Goal: Transaction & Acquisition: Book appointment/travel/reservation

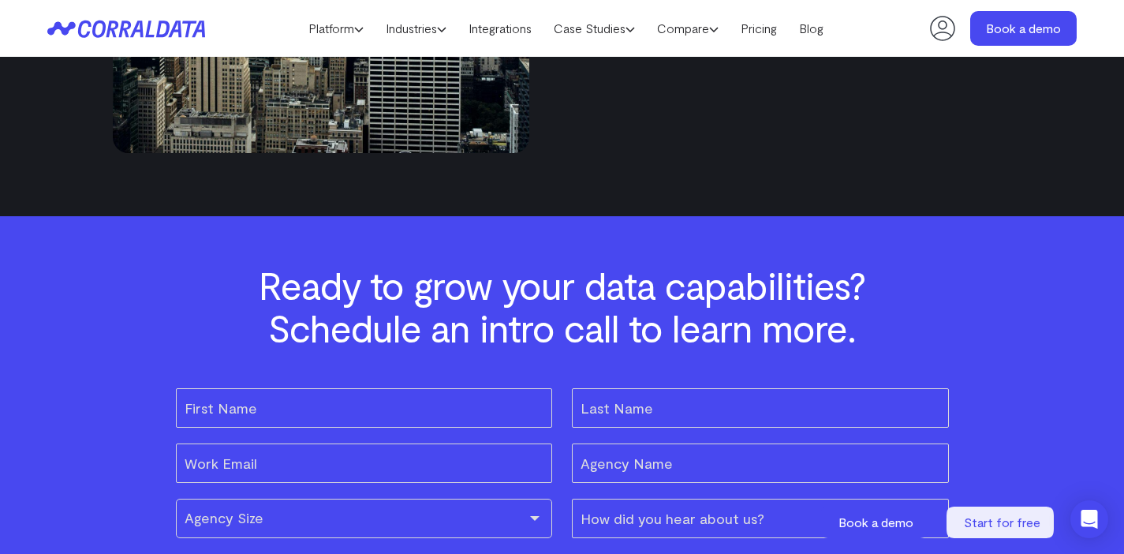
scroll to position [4725, 0]
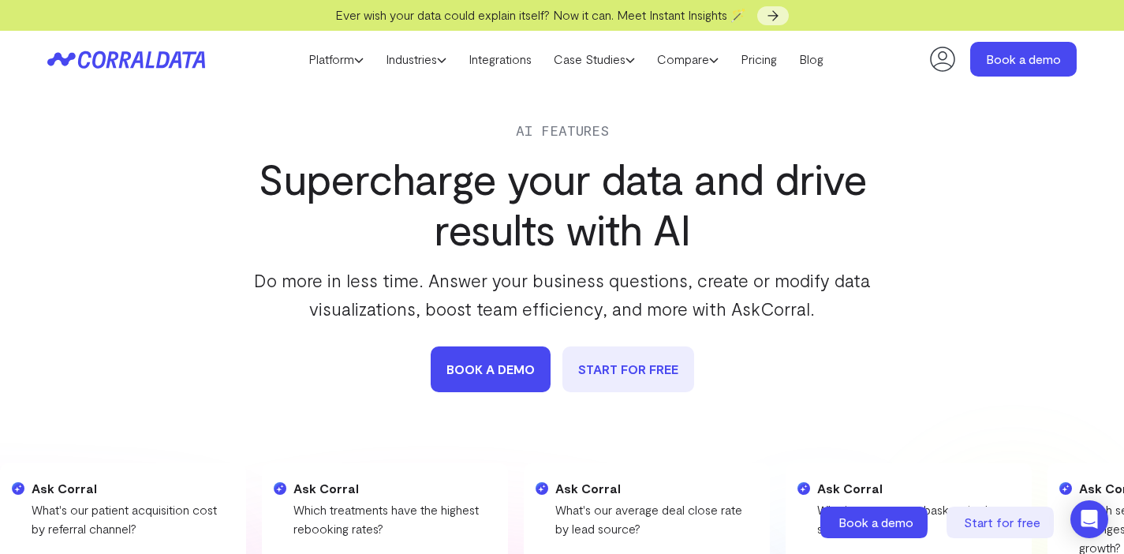
scroll to position [5569, 0]
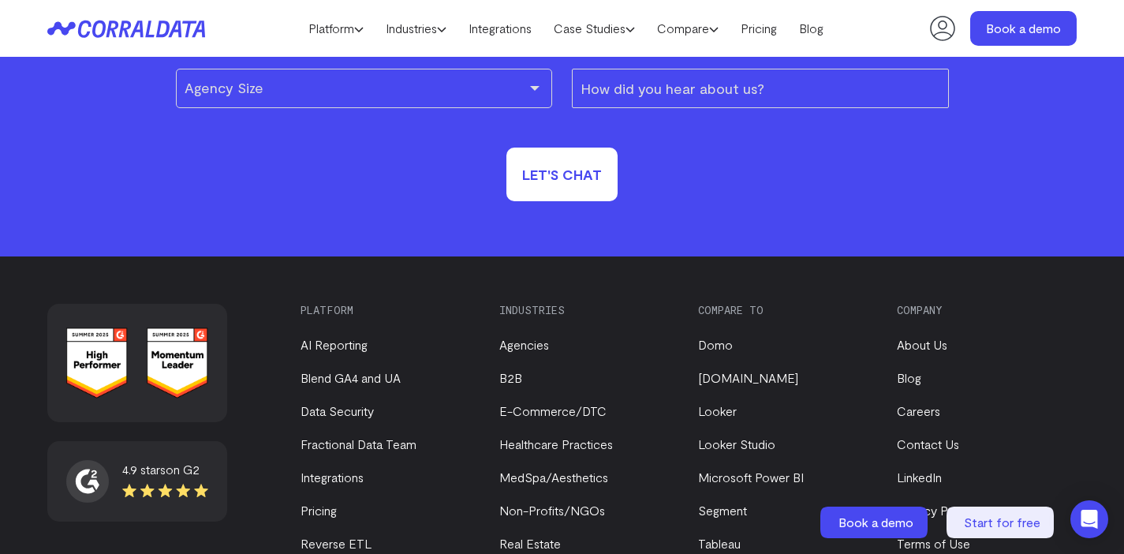
scroll to position [5373, 0]
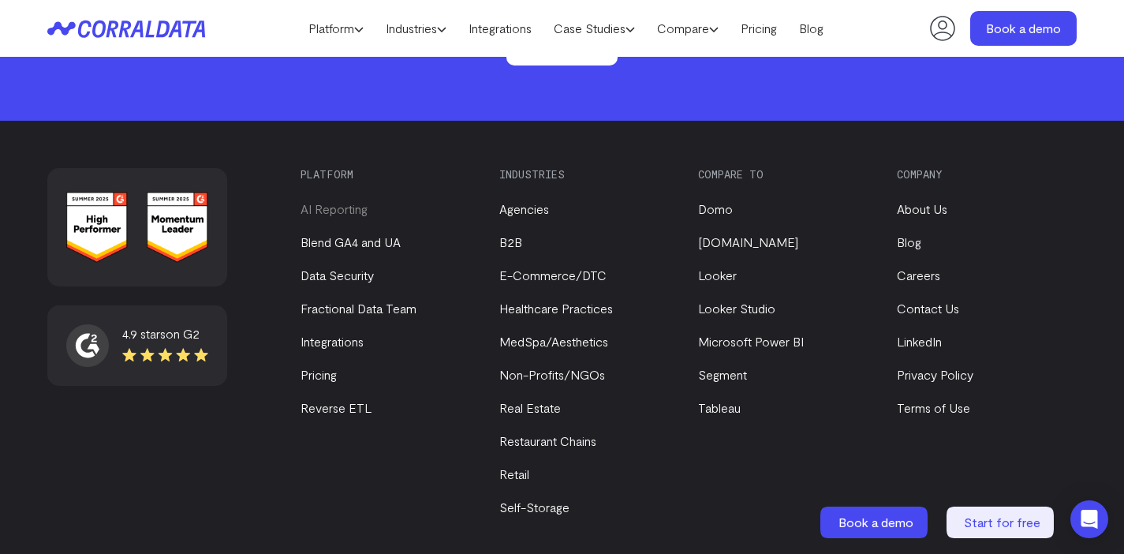
click at [347, 216] on link "AI Reporting" at bounding box center [333, 208] width 67 height 15
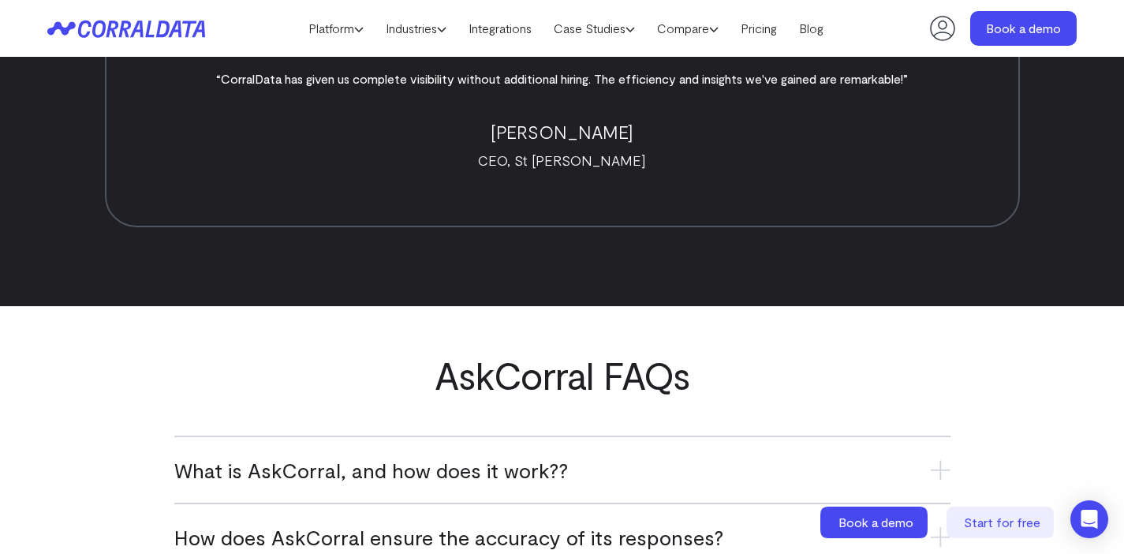
scroll to position [6219, 0]
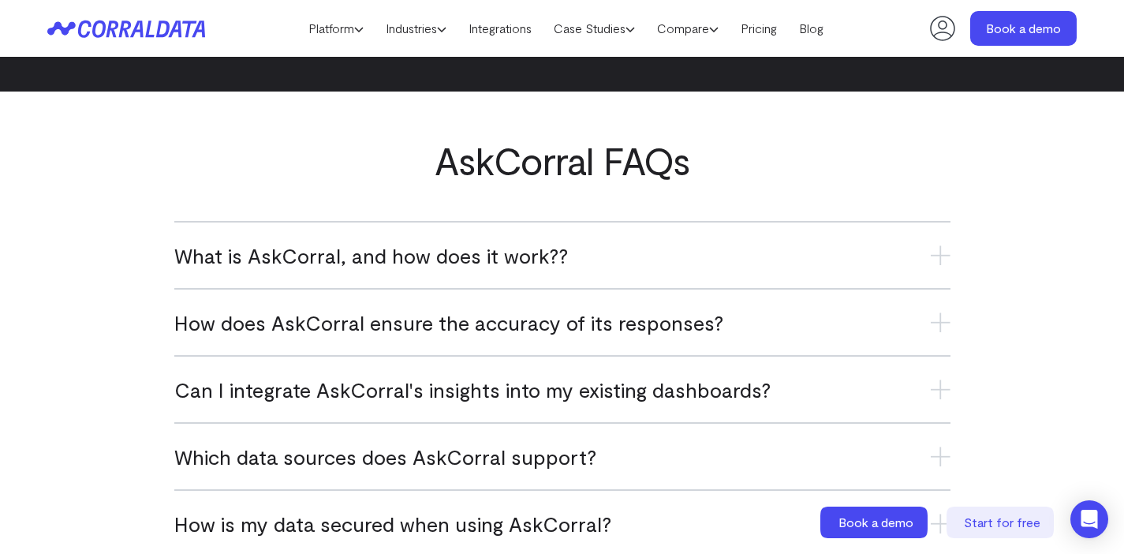
click at [501, 254] on span "What is AskCorral, and how does it work??" at bounding box center [370, 255] width 393 height 26
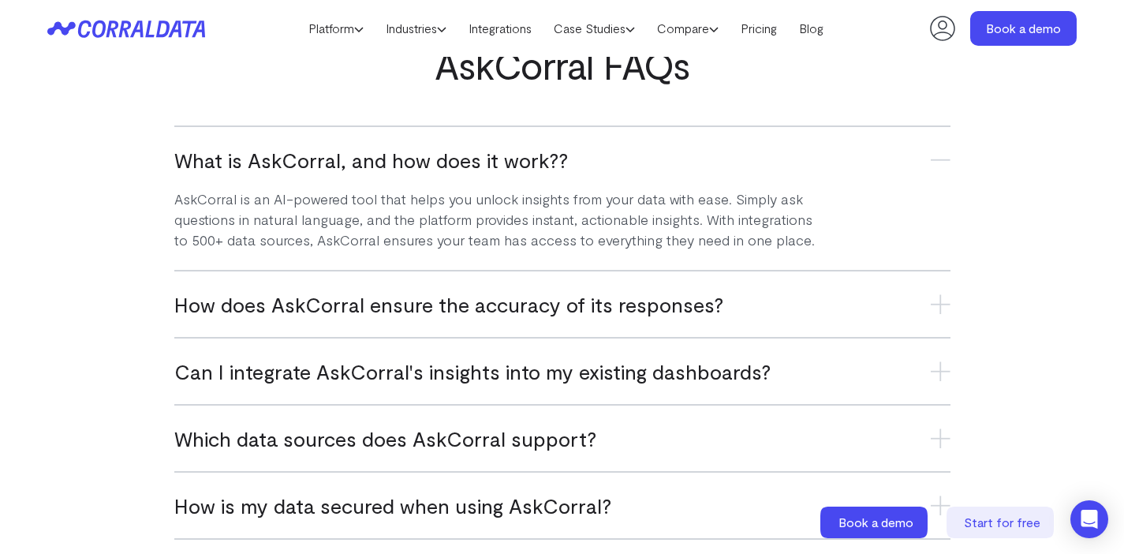
scroll to position [6397, 0]
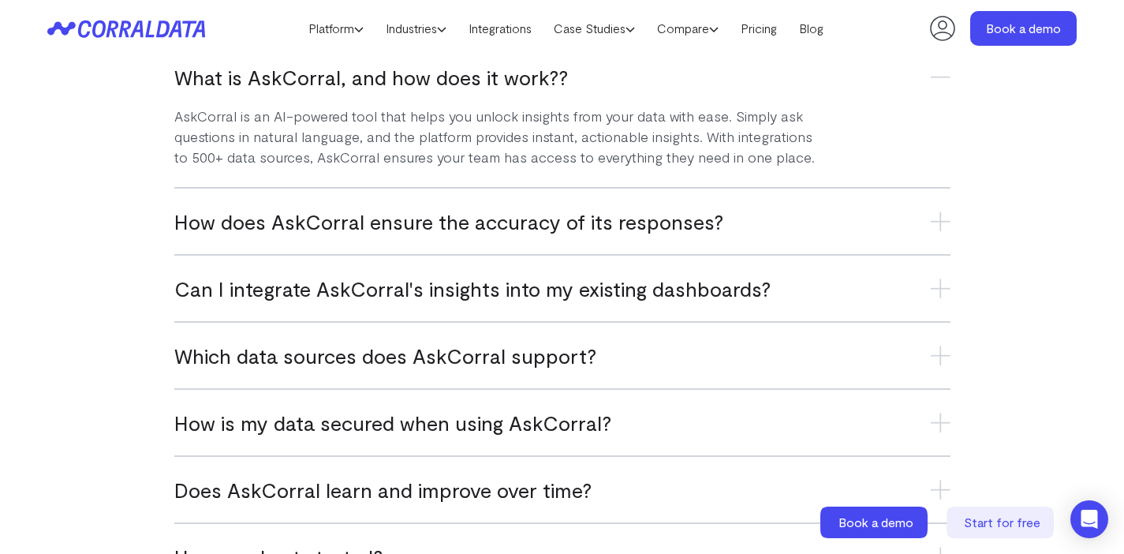
click at [446, 225] on span "How does AskCorral ensure the accuracy of its responses?" at bounding box center [448, 221] width 549 height 26
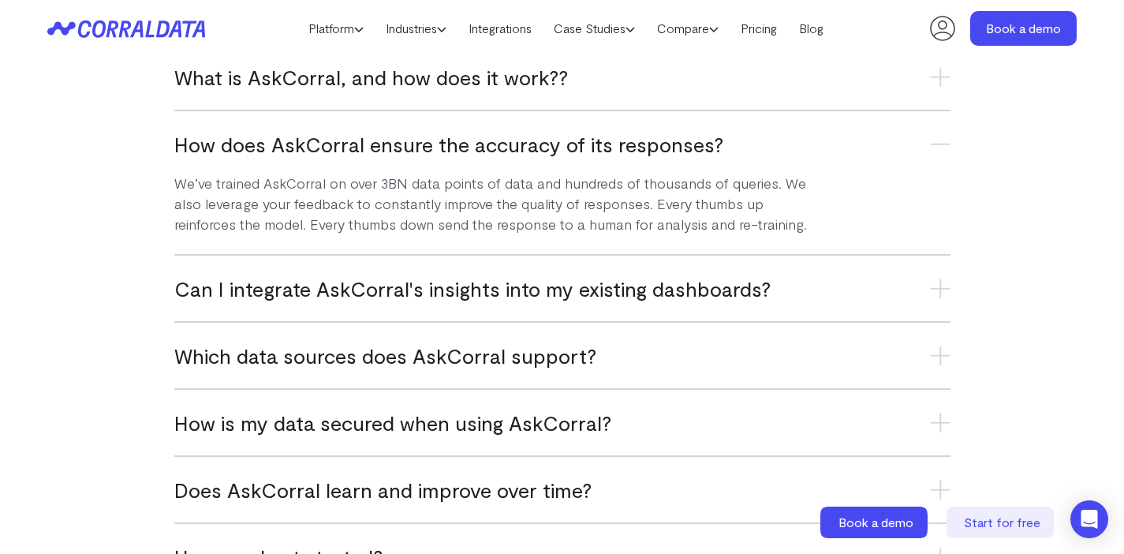
click at [624, 139] on span "How does AskCorral ensure the accuracy of its responses?" at bounding box center [448, 144] width 549 height 26
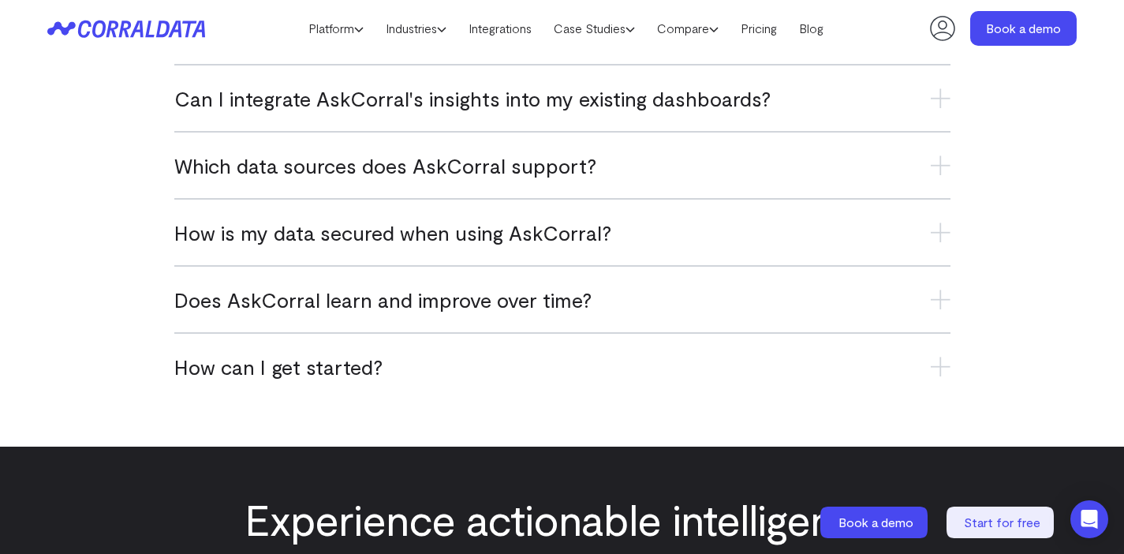
scroll to position [6510, 0]
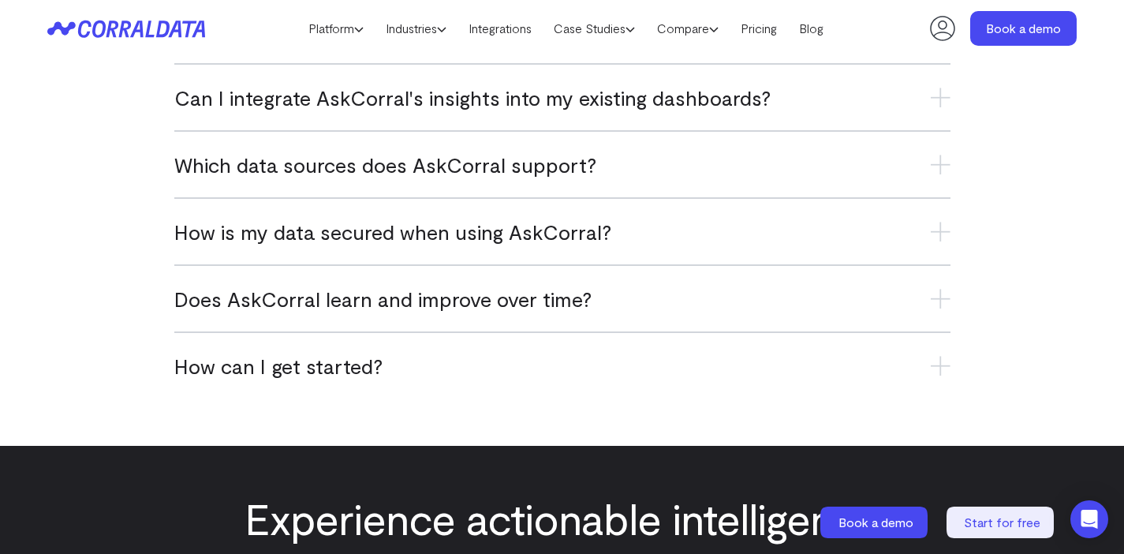
click at [542, 103] on span "Can I integrate AskCorral's insights into my existing dashboards?" at bounding box center [472, 97] width 596 height 26
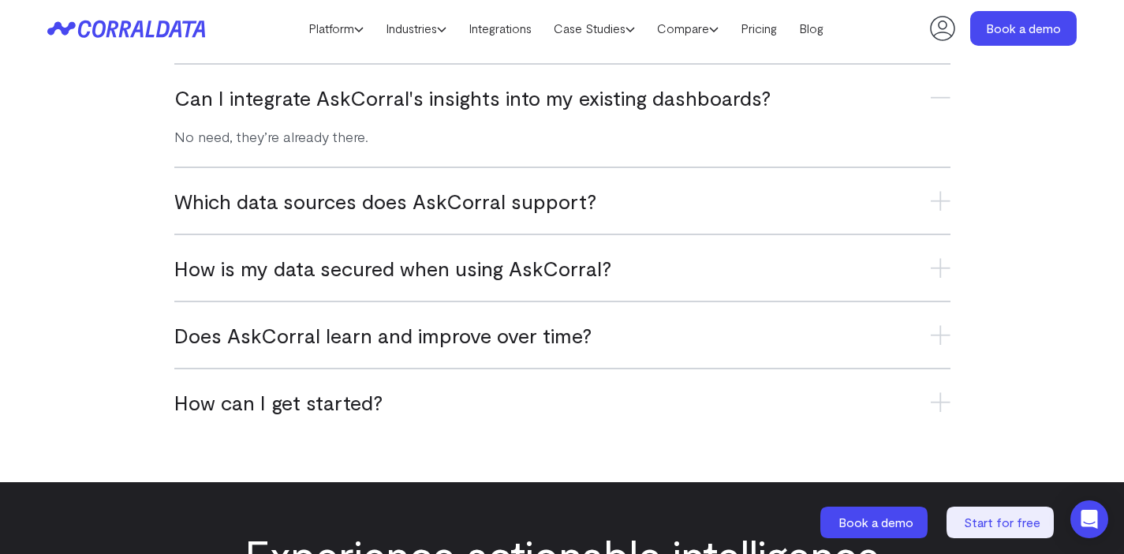
click at [428, 201] on h3 "Which data sources does AskCorral support?" at bounding box center [562, 201] width 776 height 26
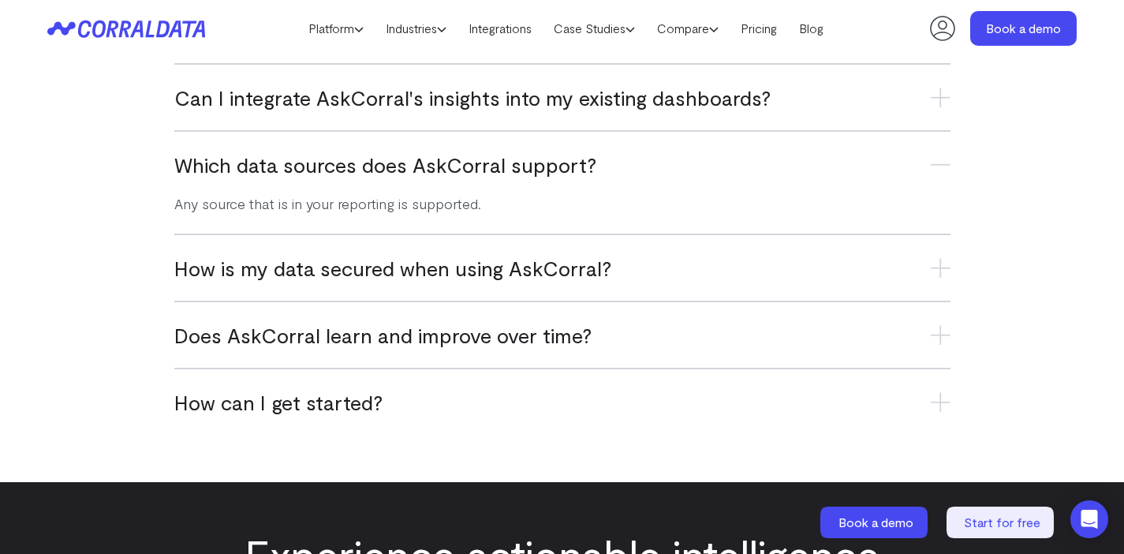
click at [386, 266] on h3 "How is my data secured when using AskCorral?" at bounding box center [562, 268] width 776 height 26
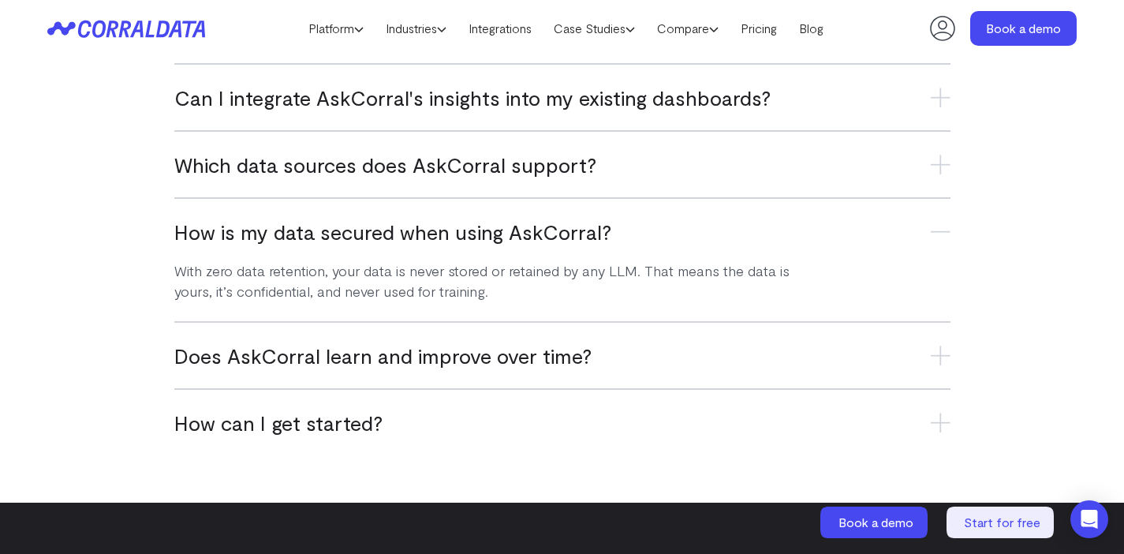
click at [530, 147] on div "Which data sources does AskCorral support? Any source that is in your reporting…" at bounding box center [562, 163] width 776 height 67
click at [516, 176] on h3 "Which data sources does AskCorral support?" at bounding box center [562, 164] width 776 height 26
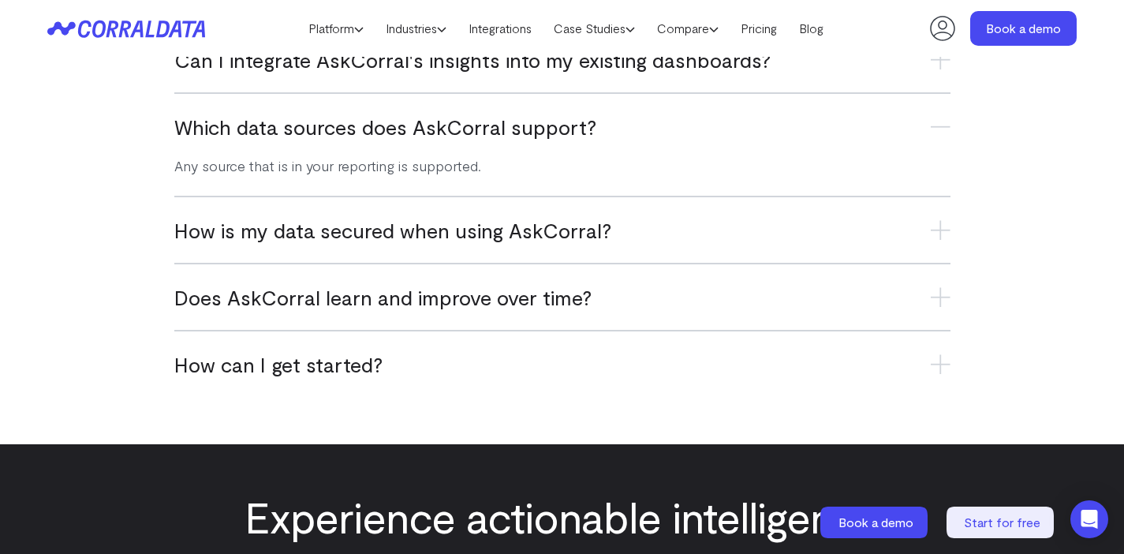
scroll to position [6567, 0]
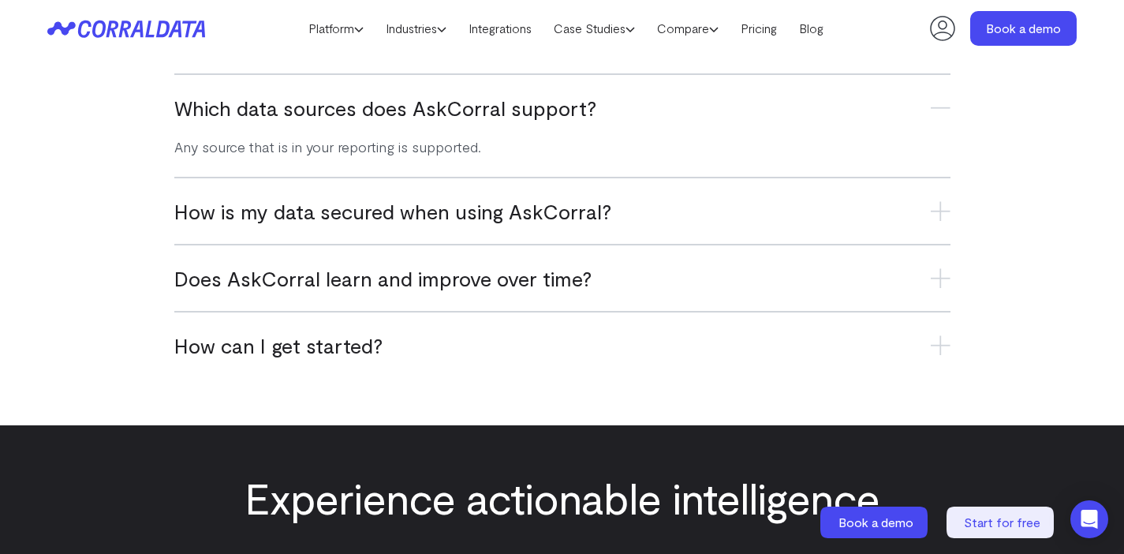
click at [412, 275] on h3 "Does AskCorral learn and improve over time?" at bounding box center [562, 278] width 776 height 26
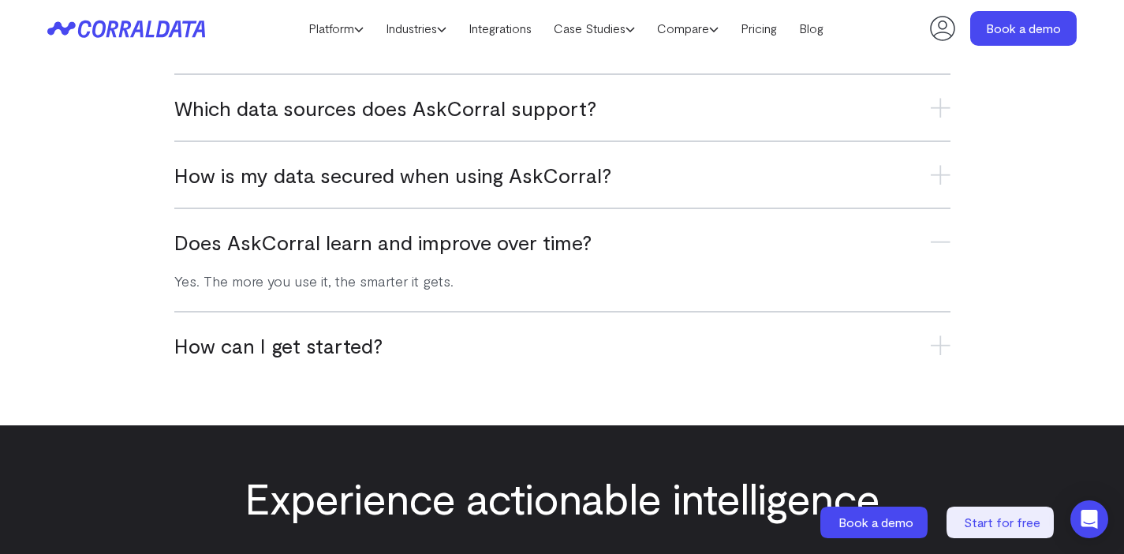
click at [457, 334] on h3 "How can I get started?" at bounding box center [562, 345] width 776 height 26
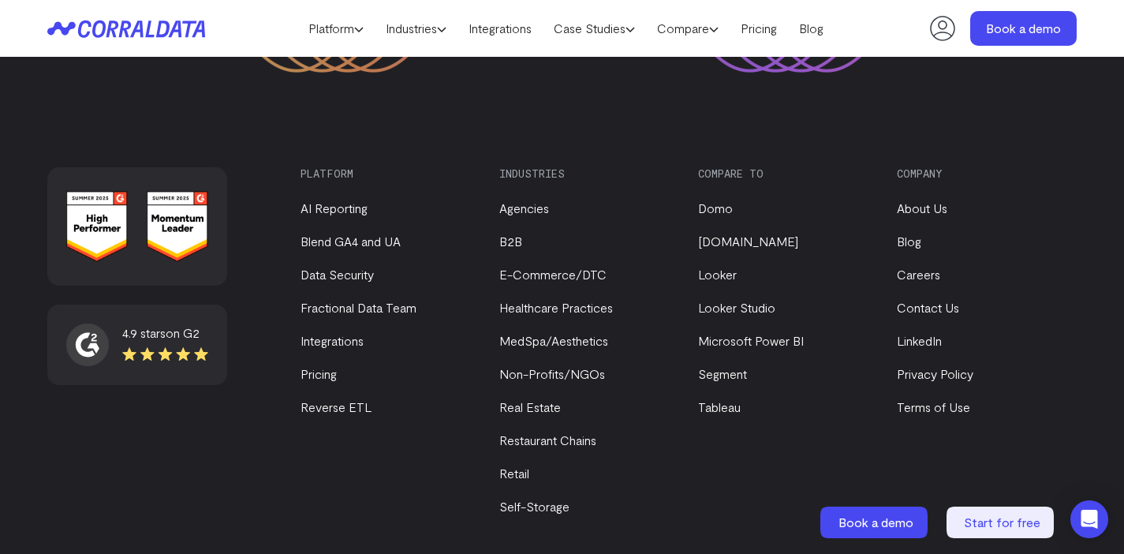
scroll to position [7473, 0]
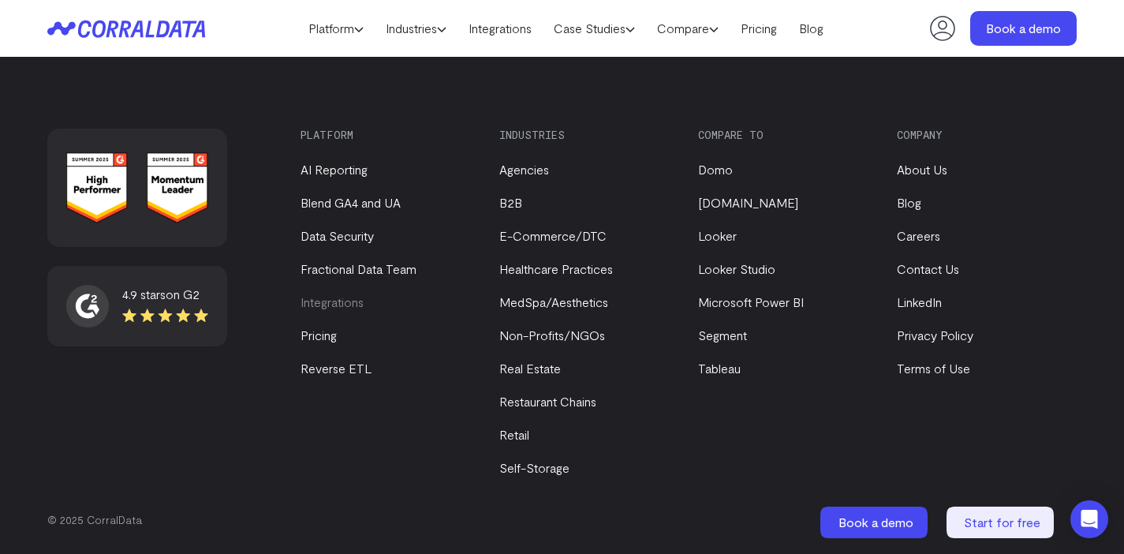
click at [348, 304] on link "Integrations" at bounding box center [331, 301] width 63 height 15
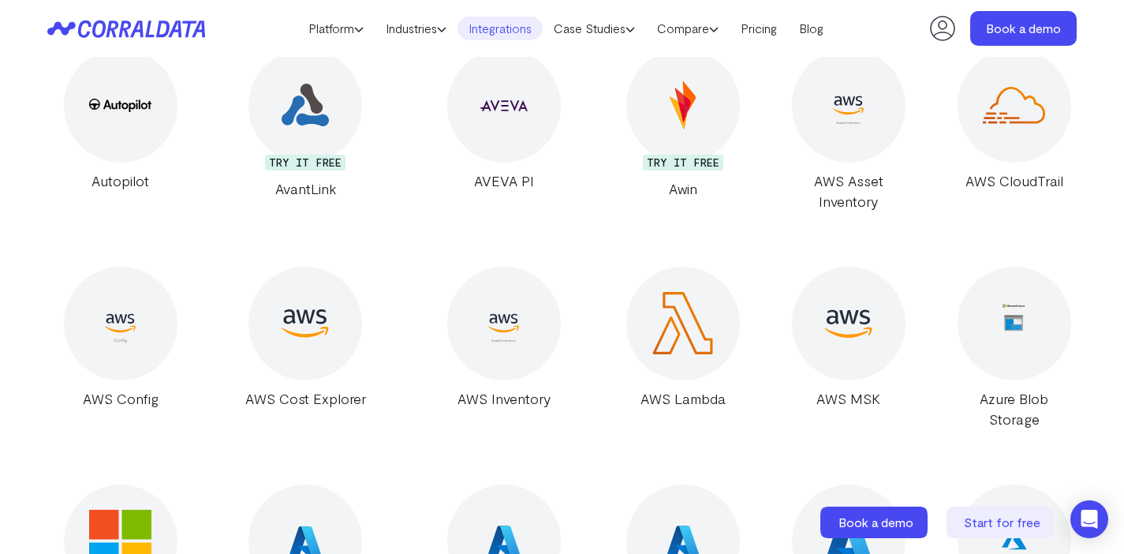
scroll to position [16012, 0]
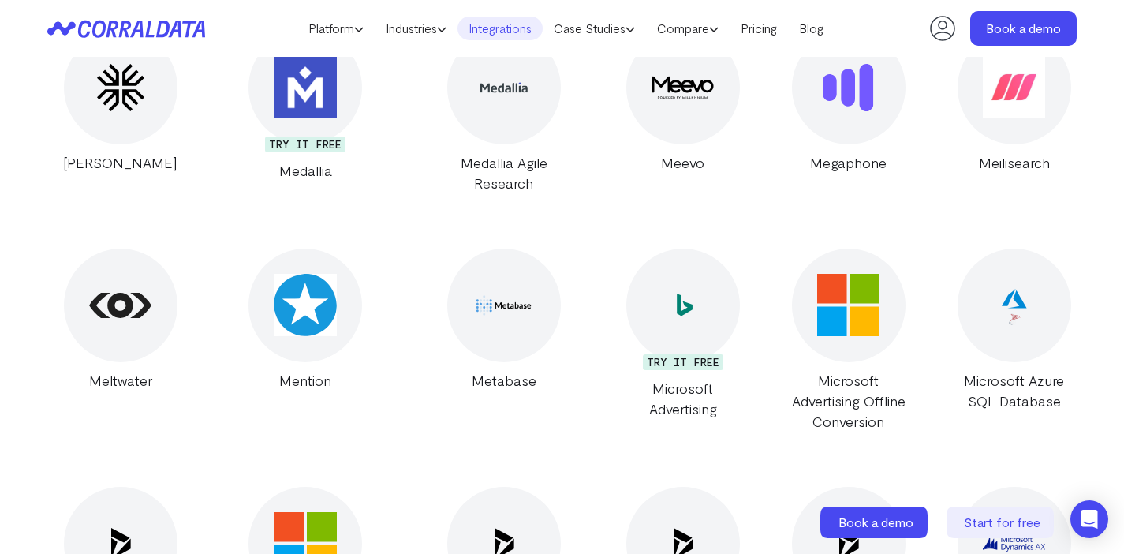
click at [472, 289] on img at bounding box center [503, 305] width 62 height 32
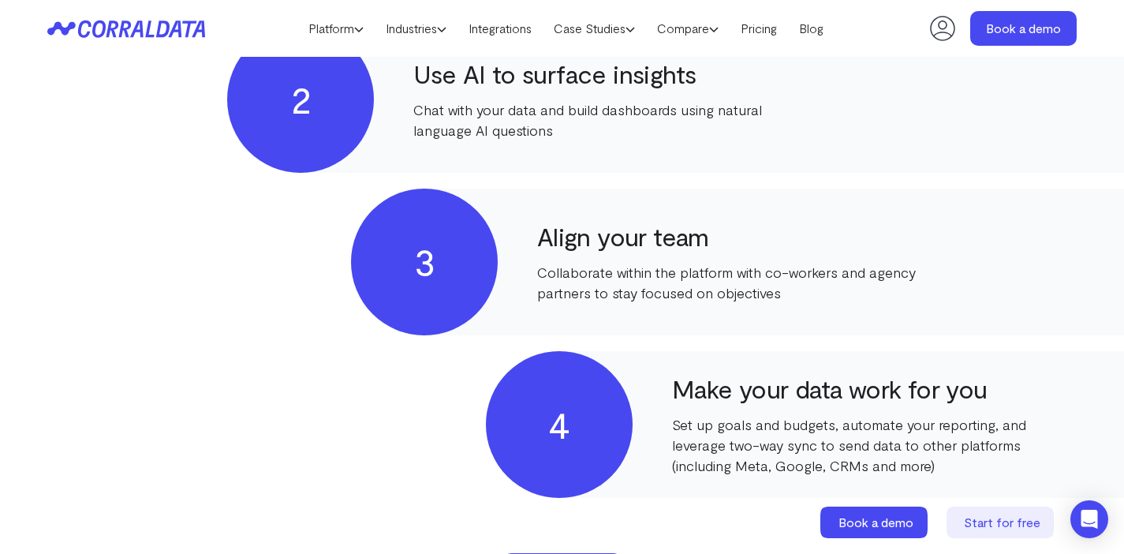
scroll to position [1261, 0]
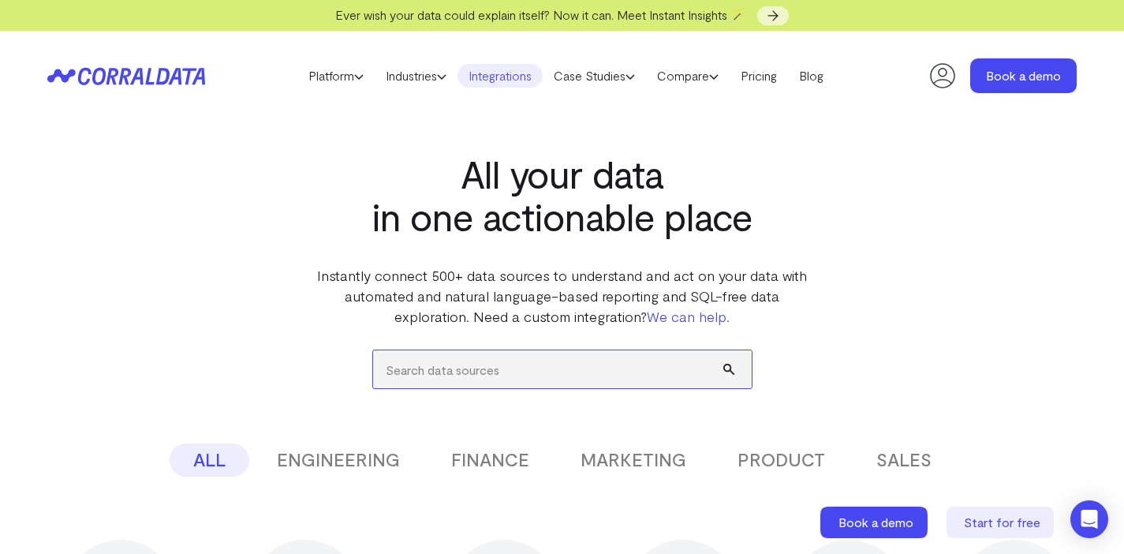
click at [565, 382] on input "search" at bounding box center [562, 369] width 378 height 38
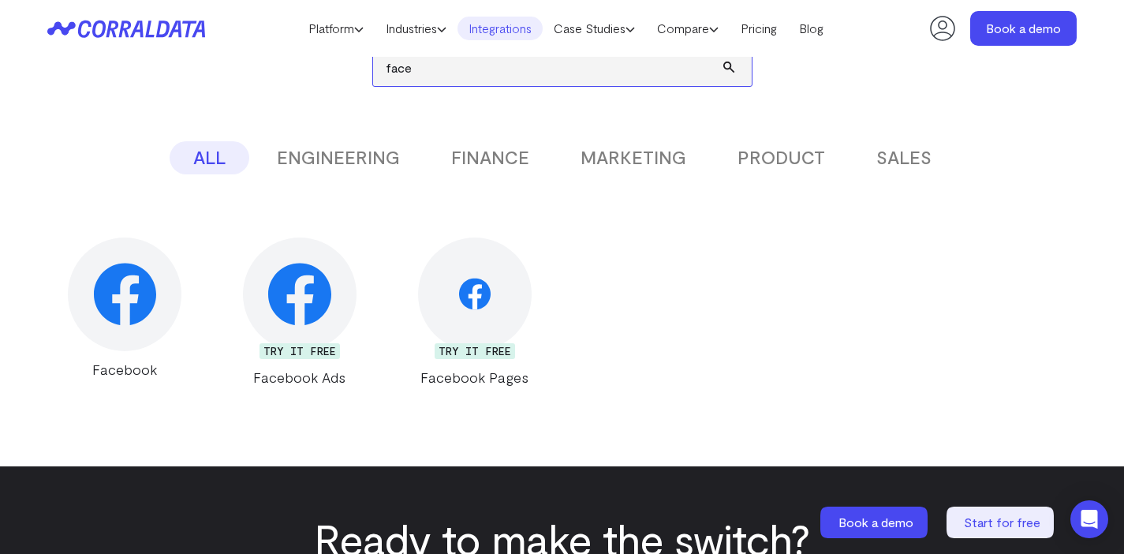
scroll to position [132, 0]
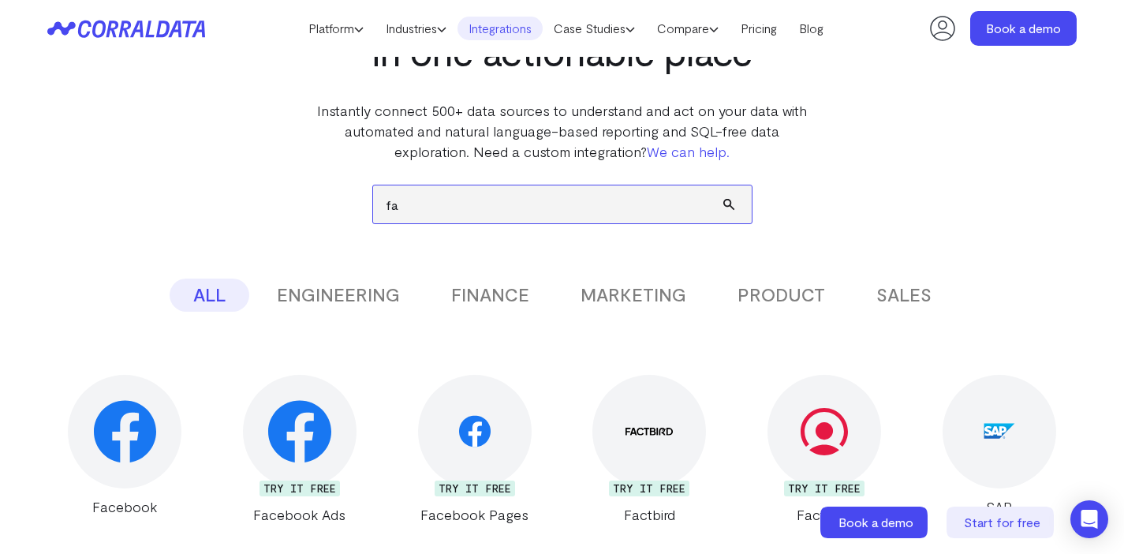
type input "f"
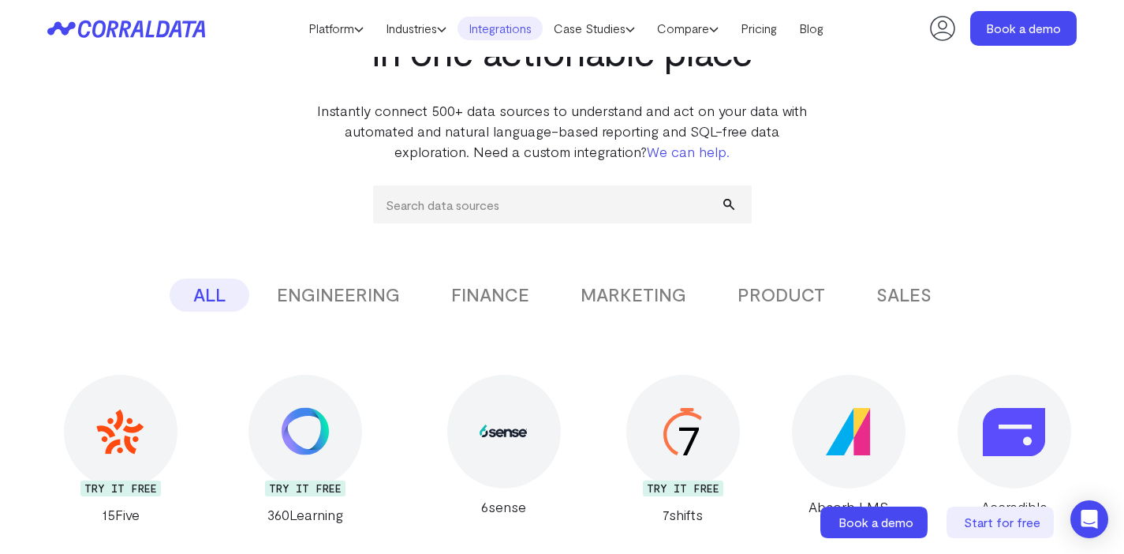
click at [605, 289] on button "MARKETING" at bounding box center [633, 294] width 153 height 33
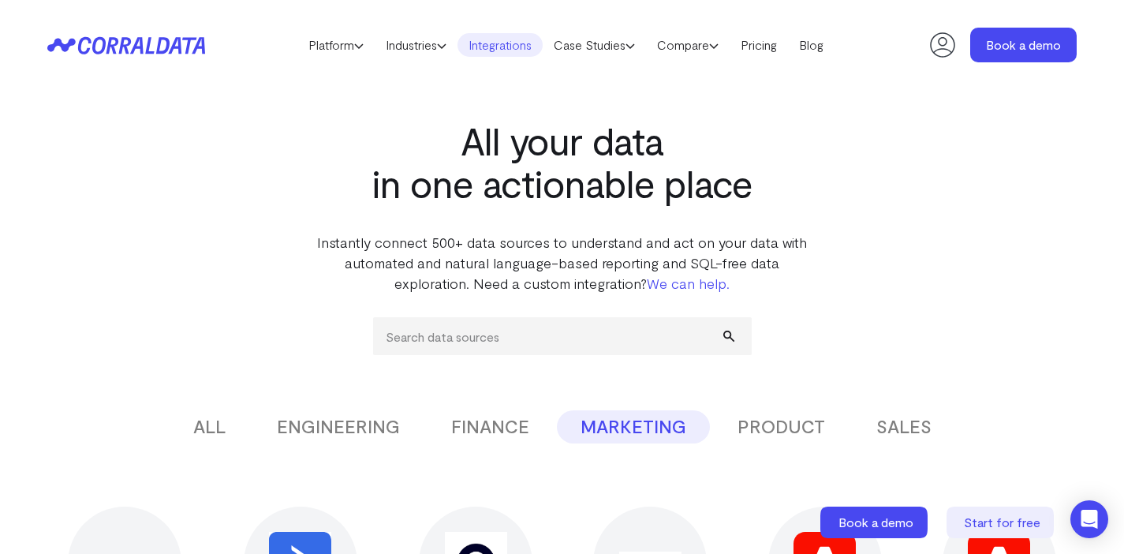
scroll to position [0, 0]
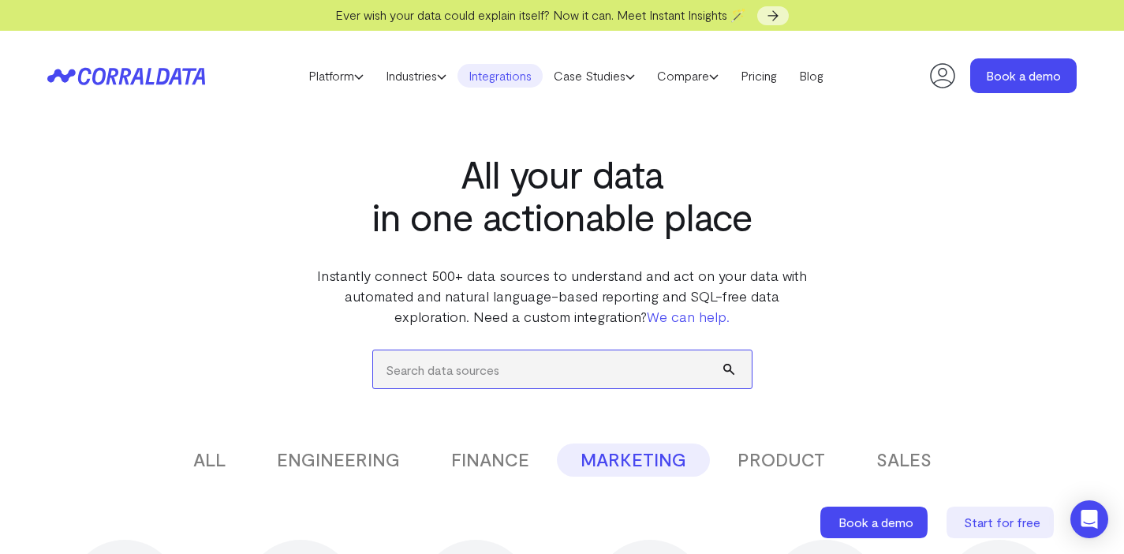
click at [533, 363] on input "search" at bounding box center [562, 369] width 378 height 38
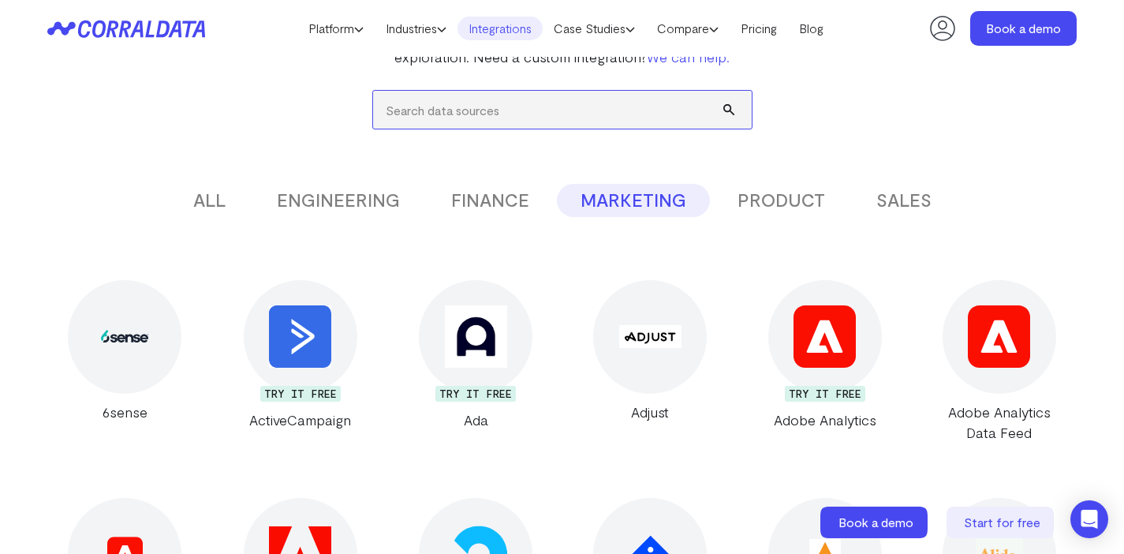
scroll to position [158, 0]
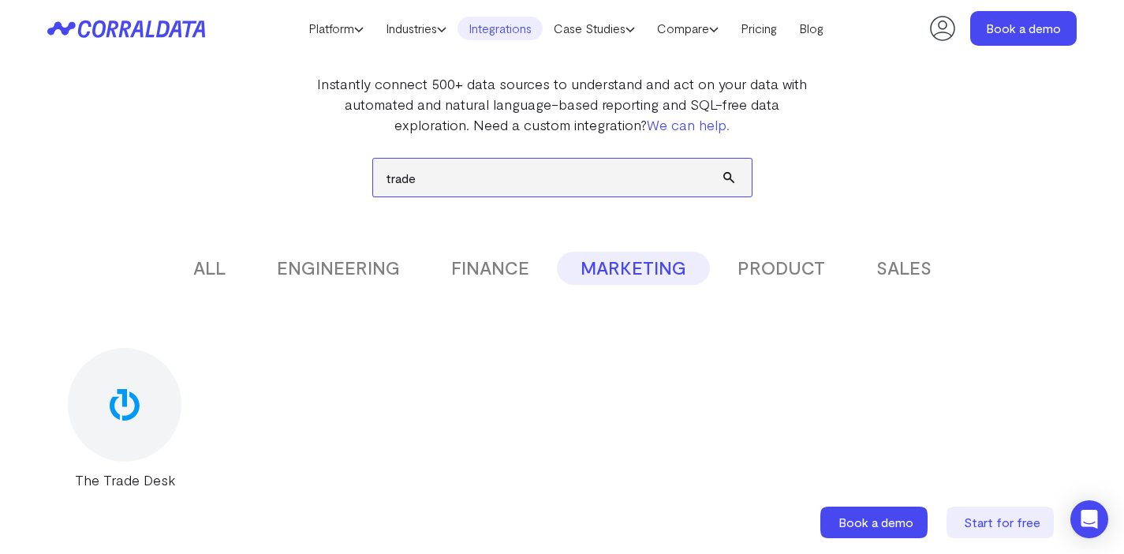
type input "trade"
click at [725, 260] on button "PRODUCT" at bounding box center [781, 268] width 135 height 33
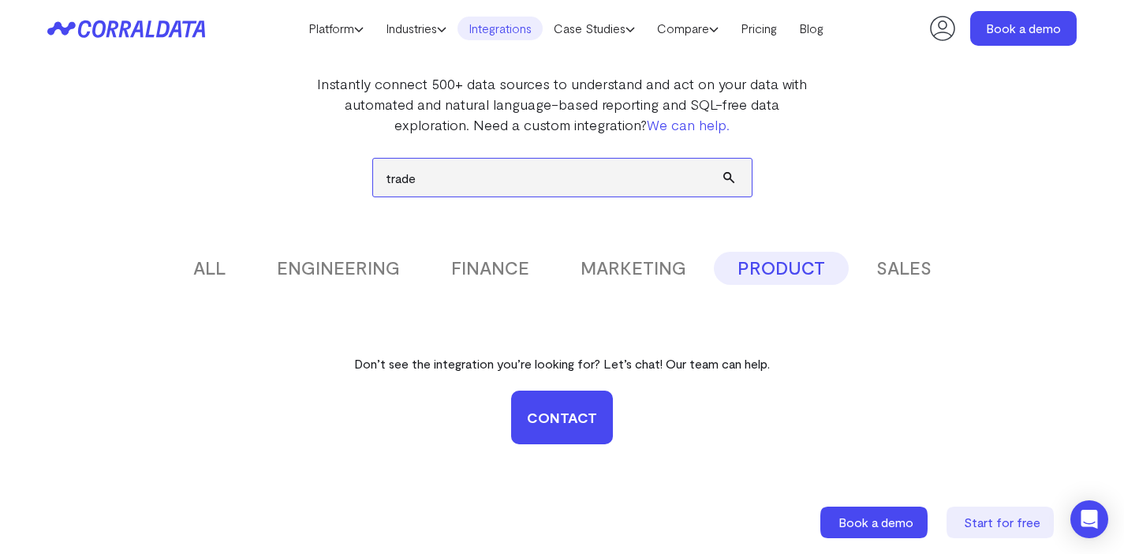
click at [543, 170] on input "trade" at bounding box center [562, 177] width 378 height 38
click at [601, 267] on button "MARKETING" at bounding box center [633, 268] width 153 height 33
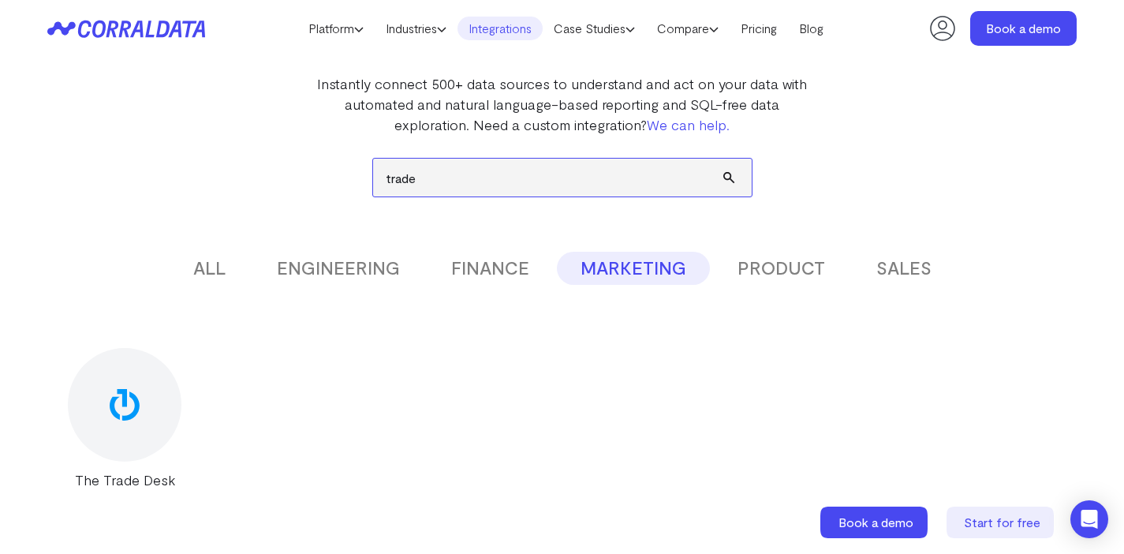
click at [509, 181] on input "trade" at bounding box center [562, 177] width 378 height 38
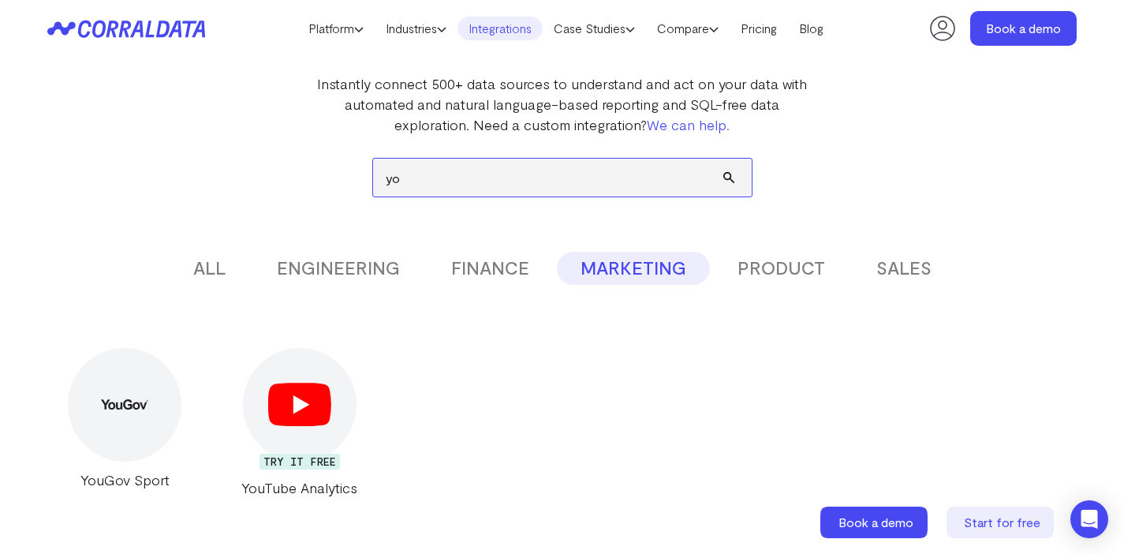
type input "y"
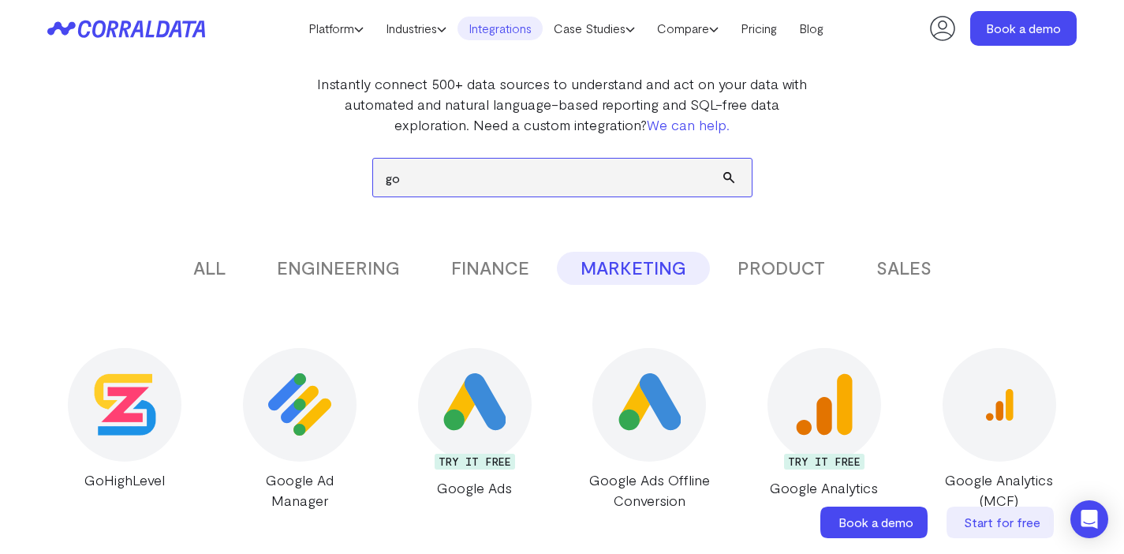
type input "g"
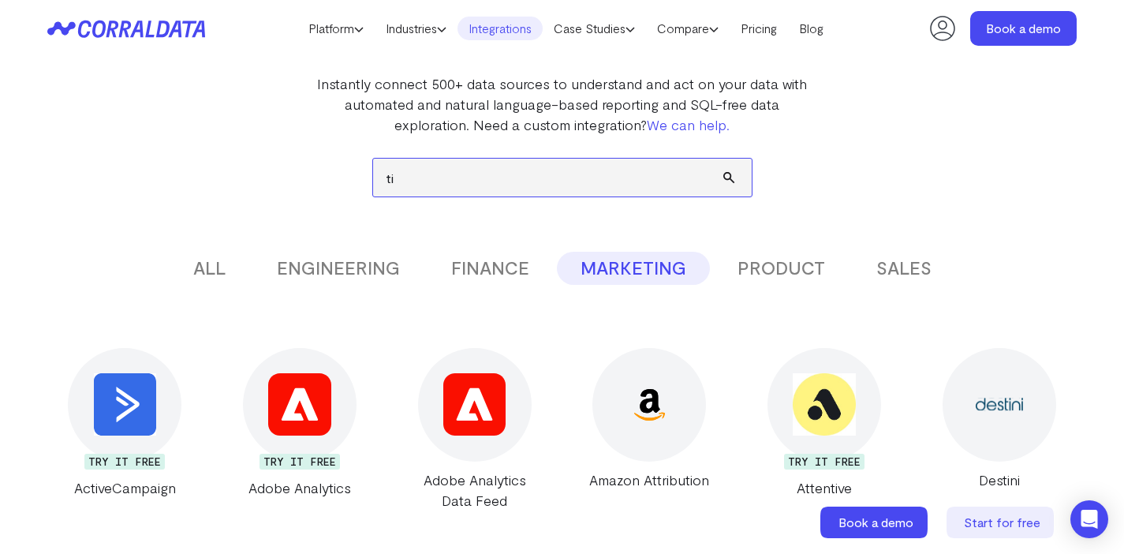
type input "t"
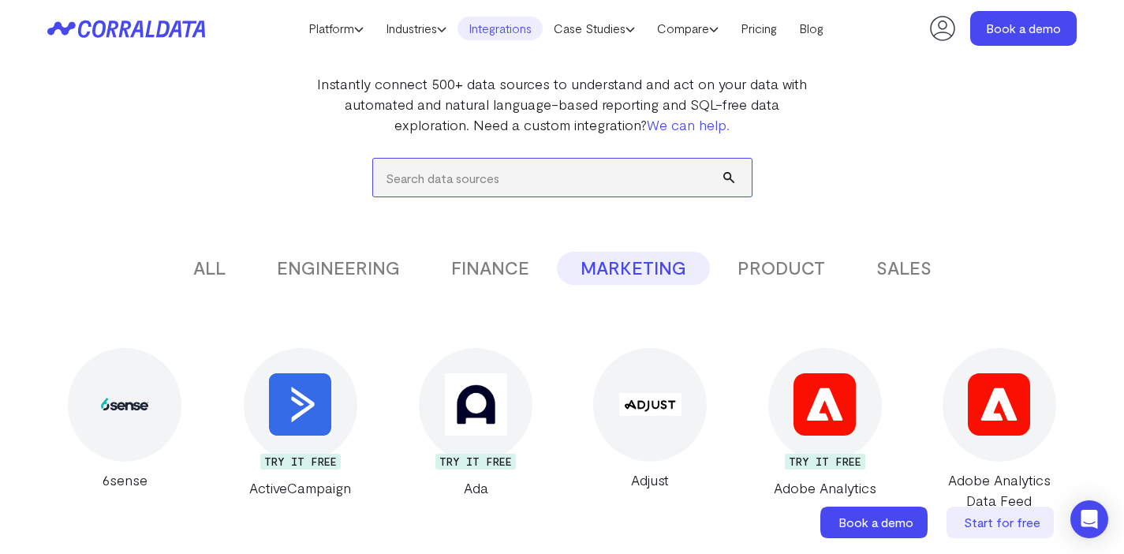
click at [554, 191] on input "search" at bounding box center [562, 177] width 378 height 38
click at [490, 171] on input "search" at bounding box center [562, 177] width 378 height 38
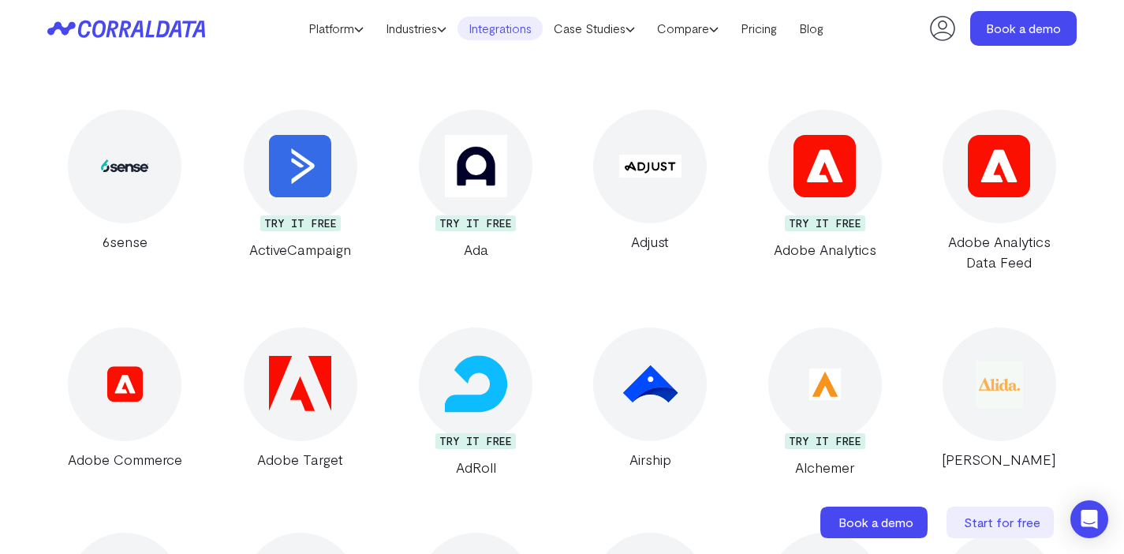
scroll to position [0, 0]
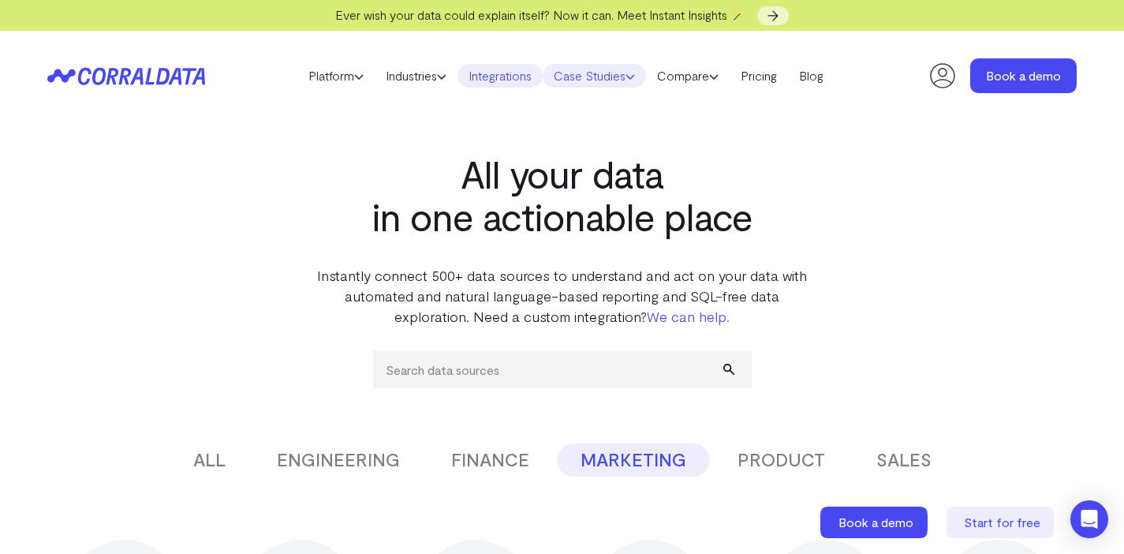
click at [608, 76] on link "Case Studies" at bounding box center [593, 76] width 103 height 24
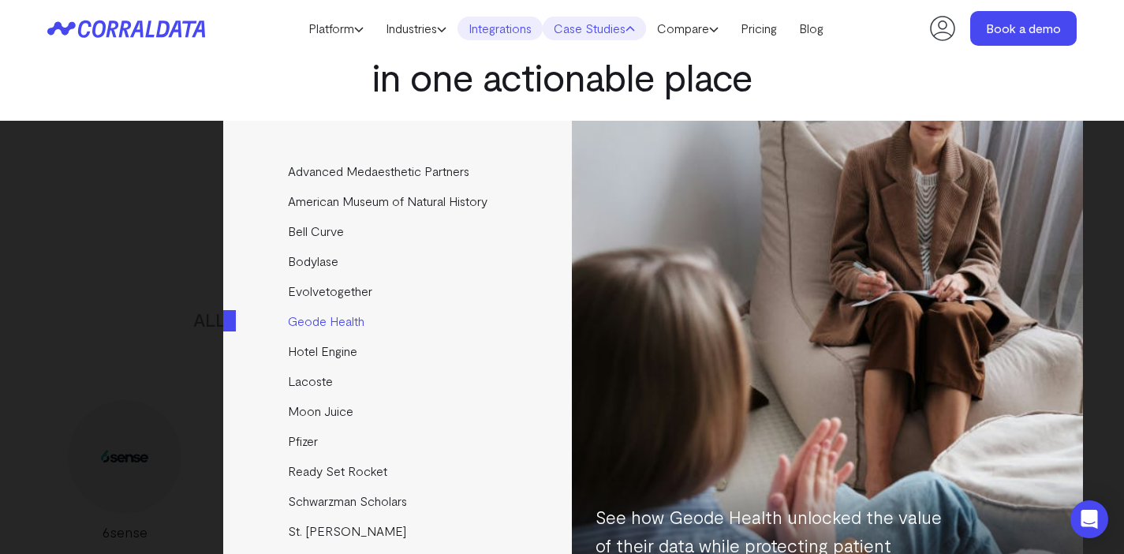
scroll to position [100, 0]
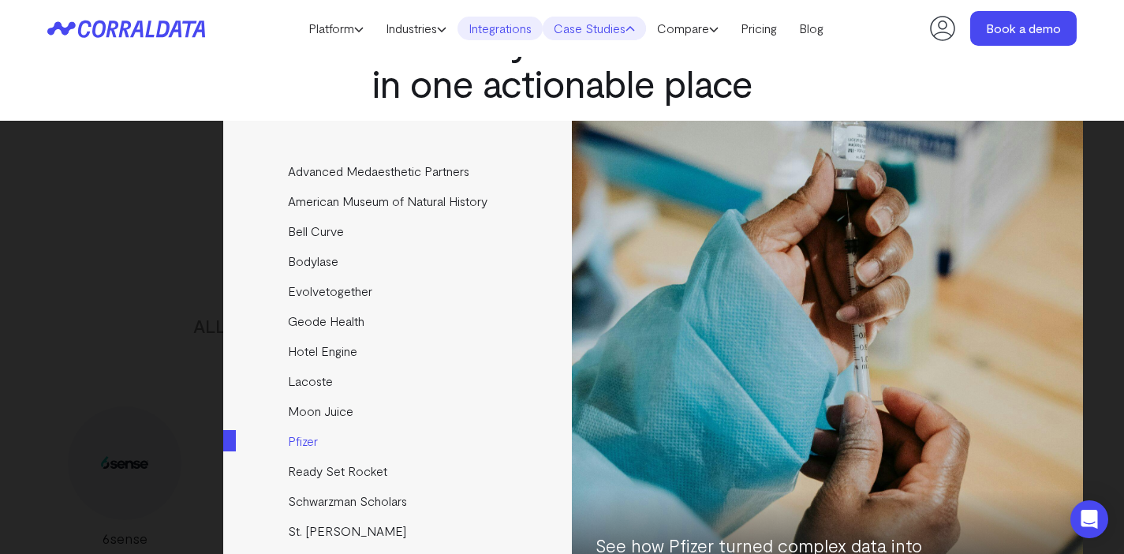
click at [304, 439] on link "Pfizer" at bounding box center [398, 441] width 351 height 30
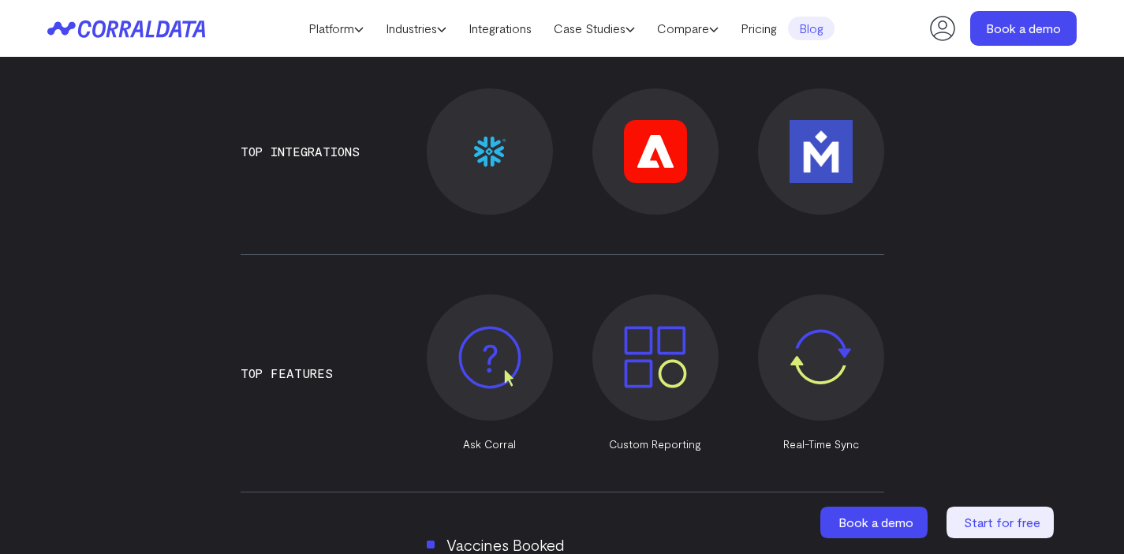
scroll to position [1053, 0]
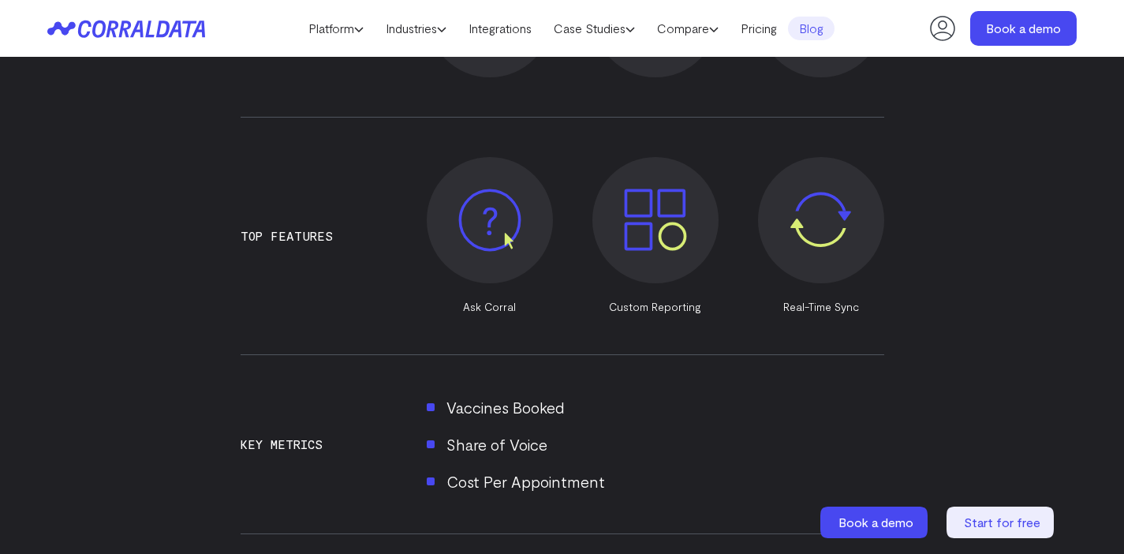
click at [668, 235] on img at bounding box center [655, 219] width 63 height 62
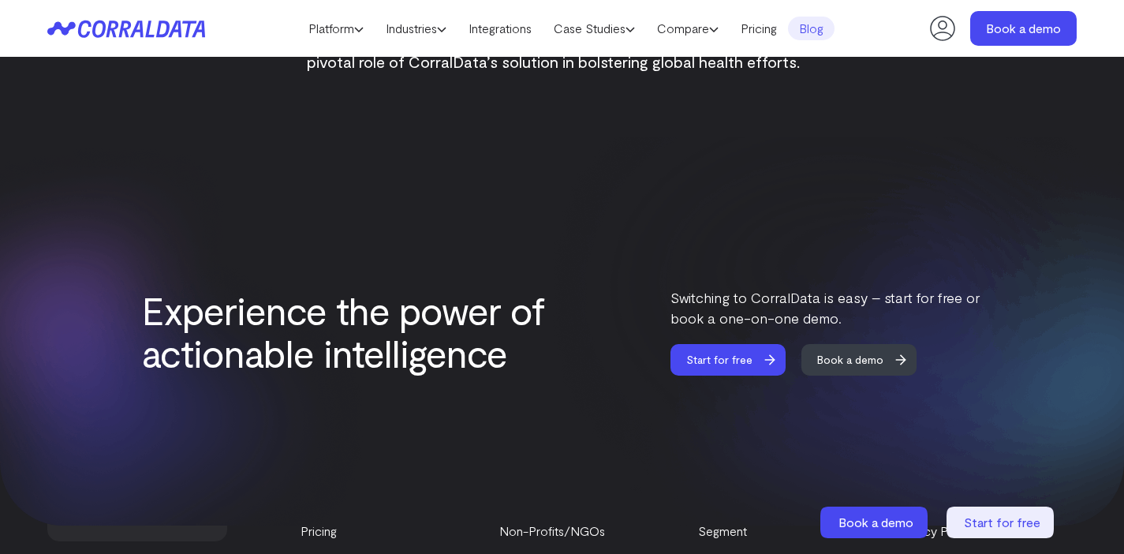
scroll to position [2415, 0]
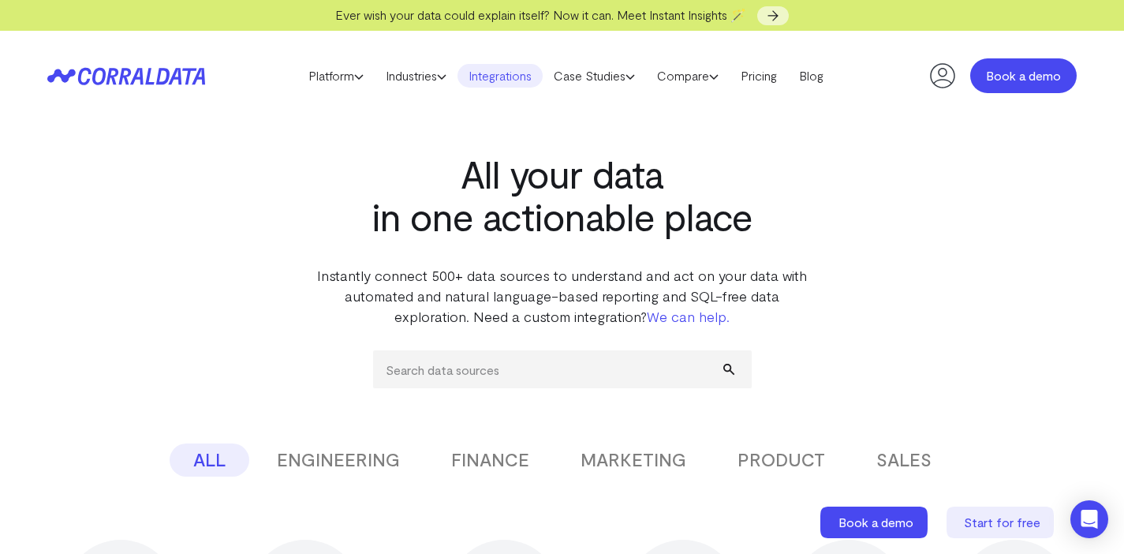
click at [1023, 81] on link "Book a demo" at bounding box center [1023, 75] width 106 height 35
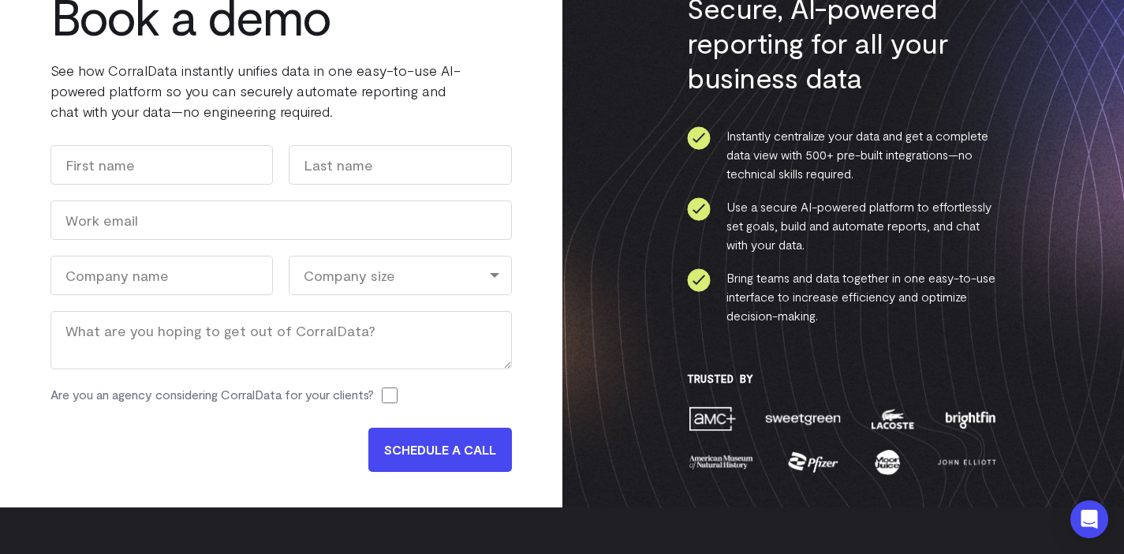
scroll to position [84, 0]
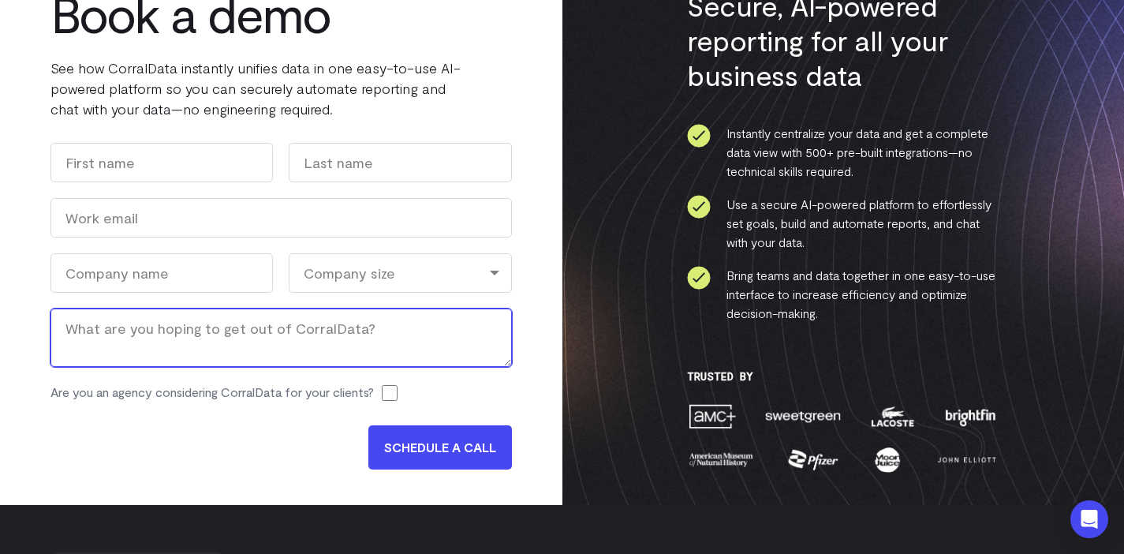
click at [303, 339] on textarea "Message" at bounding box center [280, 337] width 461 height 58
type textarea "Automated media reporting"
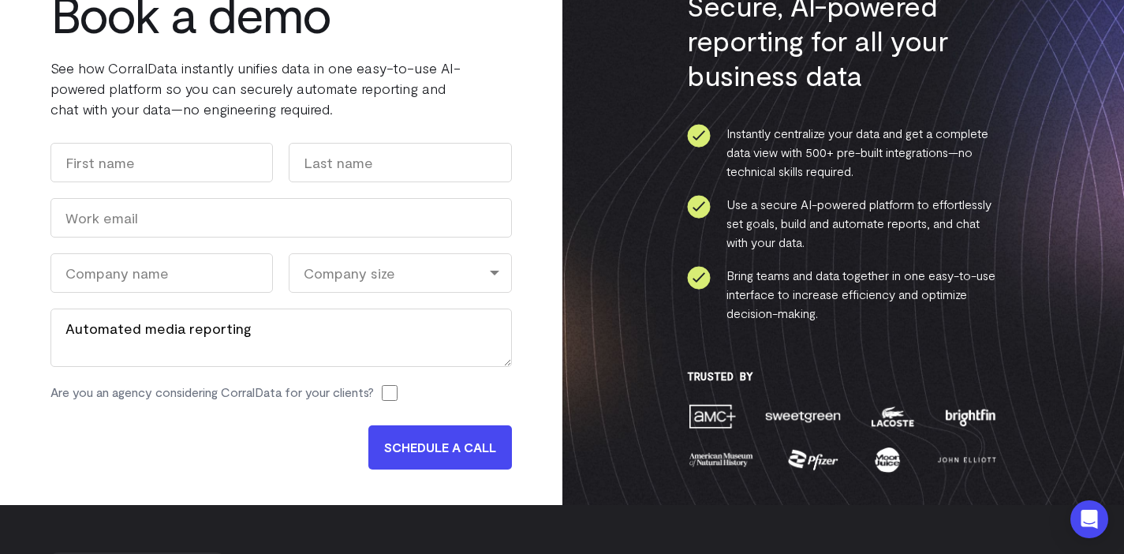
click at [517, 171] on div "Book a demo See how CorralData instantly unifies data in one easy-to-use AI-pow…" at bounding box center [281, 234] width 562 height 531
click at [170, 162] on input "First" at bounding box center [161, 162] width 222 height 39
type input "[PERSON_NAME]"
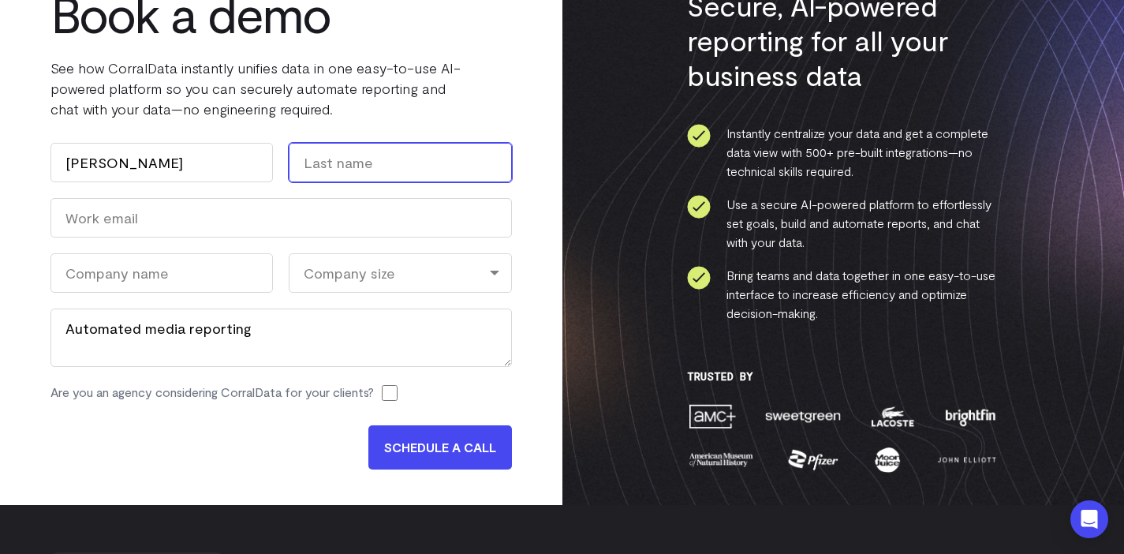
type input "Stricker"
click at [371, 151] on input "Stricker" at bounding box center [400, 162] width 222 height 39
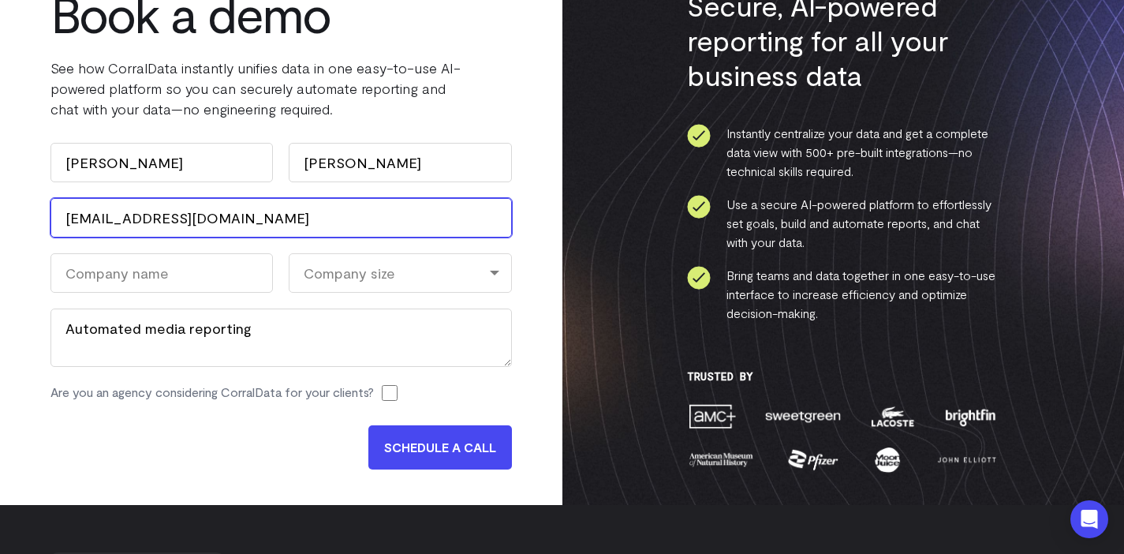
click at [212, 221] on input "ss3051@comcast.net" at bounding box center [280, 217] width 461 height 39
paste input "hawn@hunterblumedia.com"
type input "shawn@hunterblumedia.com"
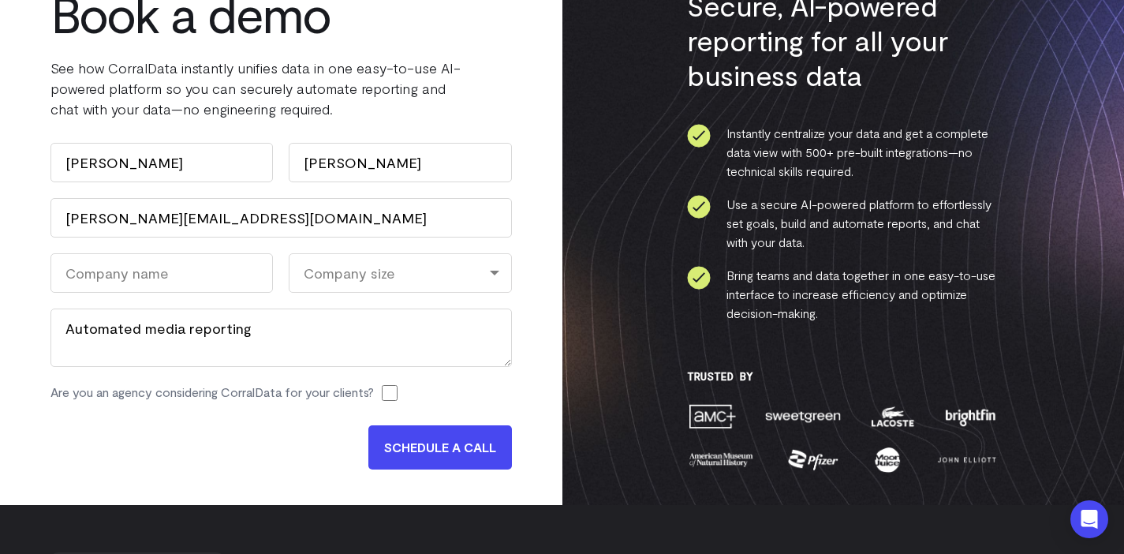
click at [45, 200] on div "Book a demo See how CorralData instantly unifies data in one easy-to-use AI-pow…" at bounding box center [281, 234] width 562 height 531
click at [173, 282] on input "Company Name (Required)" at bounding box center [161, 272] width 222 height 39
type input "hunterblu media"
click at [401, 258] on div "Company size" at bounding box center [400, 272] width 222 height 39
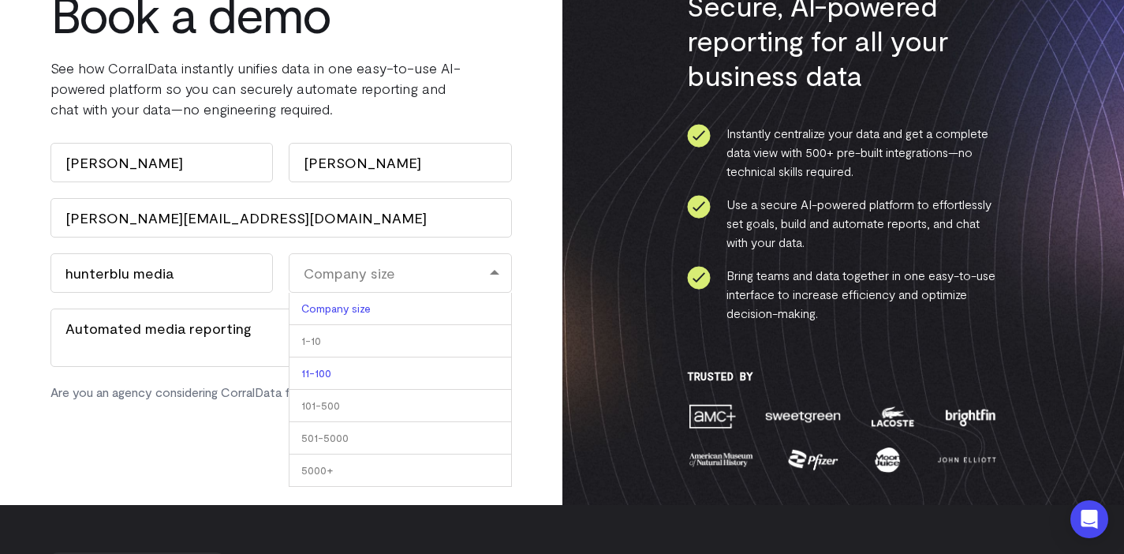
click at [342, 375] on li "11-100" at bounding box center [400, 373] width 222 height 32
select select "11-100"
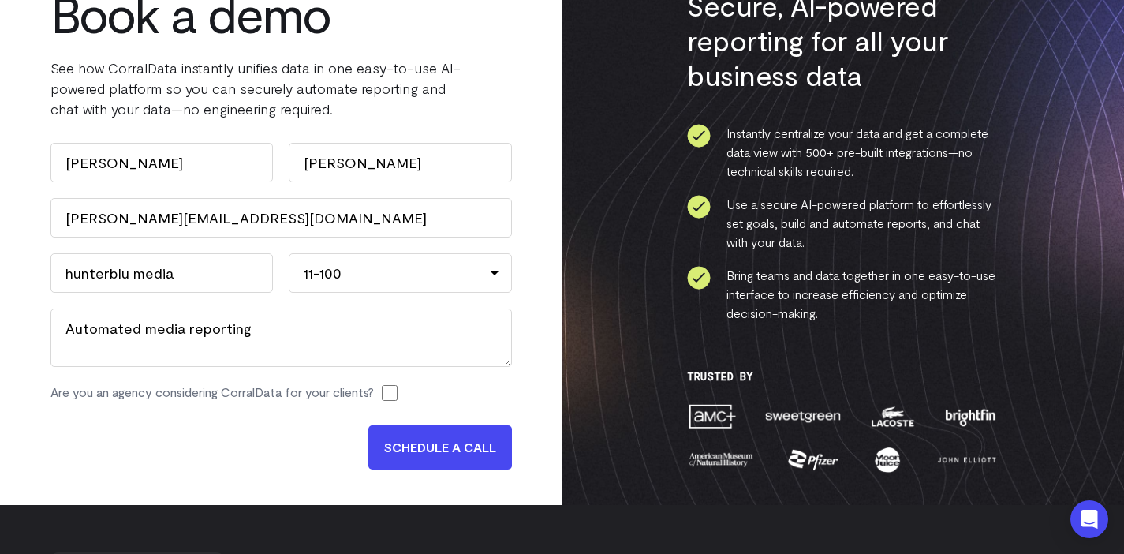
click at [273, 294] on div "Name Shawn First Stricker Last Work Email (Required) shawn@hunterblumedia.com C…" at bounding box center [280, 280] width 461 height 274
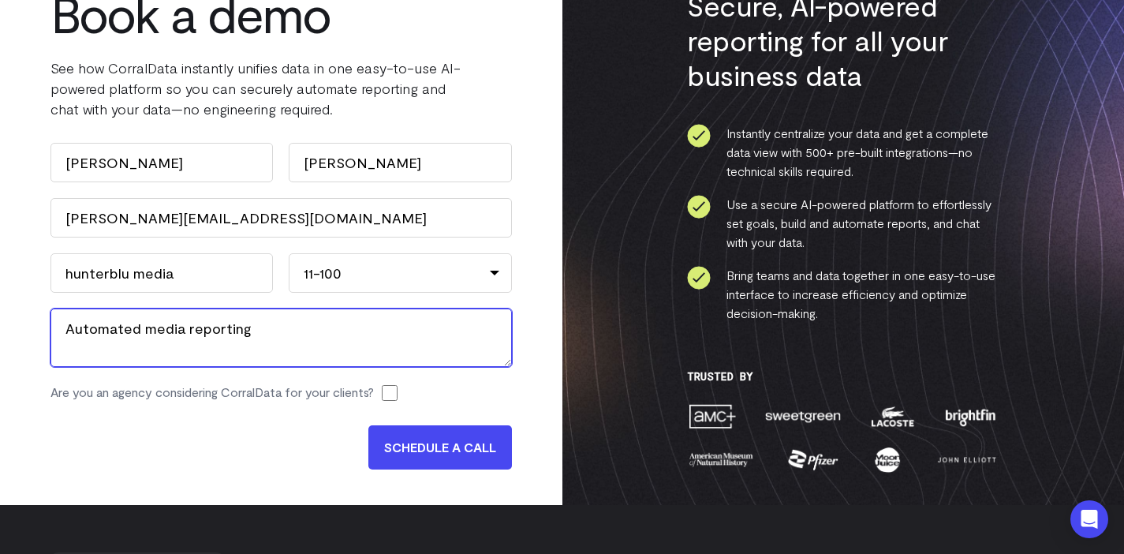
click at [316, 332] on textarea "Automated media reporting" at bounding box center [280, 337] width 461 height 58
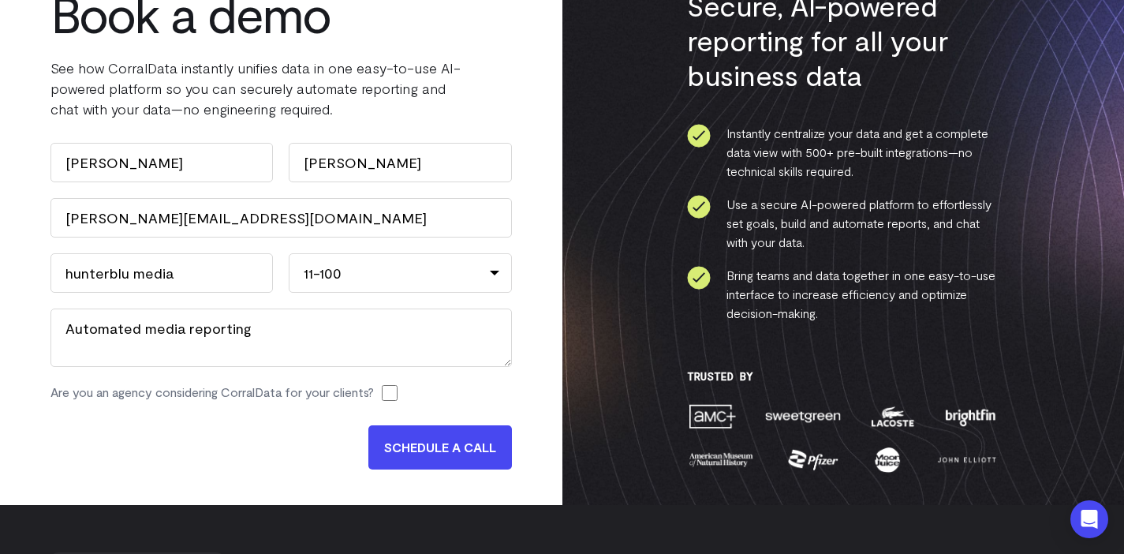
click at [216, 409] on div "Name Shawn First Stricker Last Work Email (Required) shawn@hunterblumedia.com C…" at bounding box center [280, 280] width 461 height 274
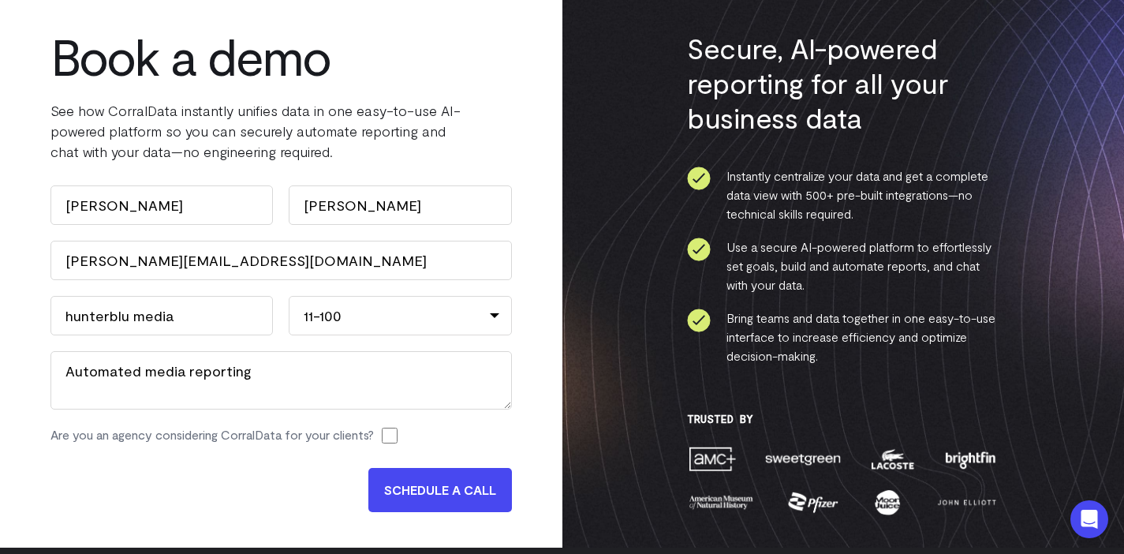
scroll to position [125, 0]
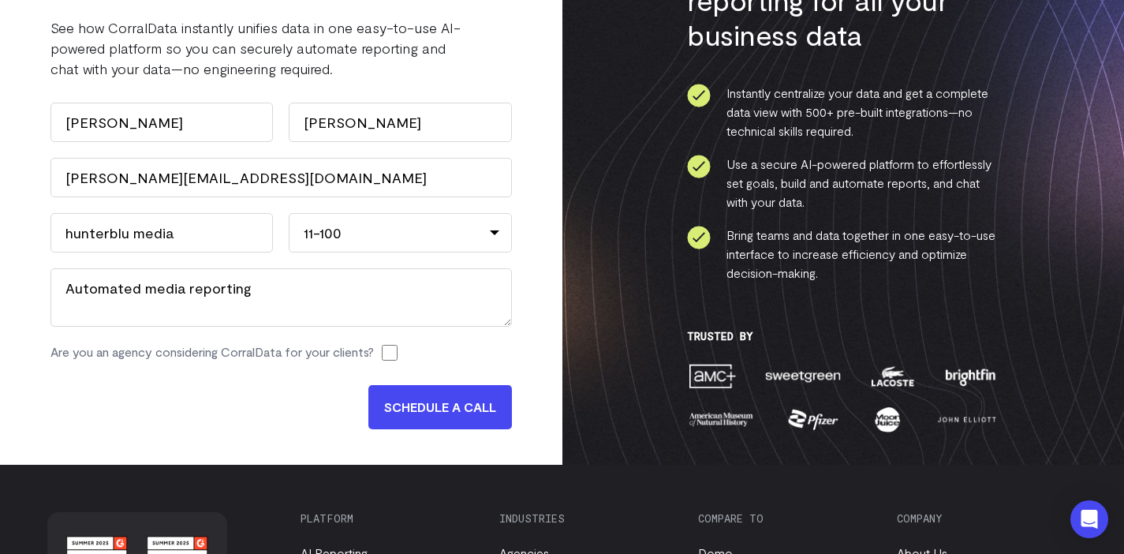
click at [397, 345] on input "Are you an agency considering CorralData for your clients?" at bounding box center [390, 353] width 16 height 16
checkbox input "true"
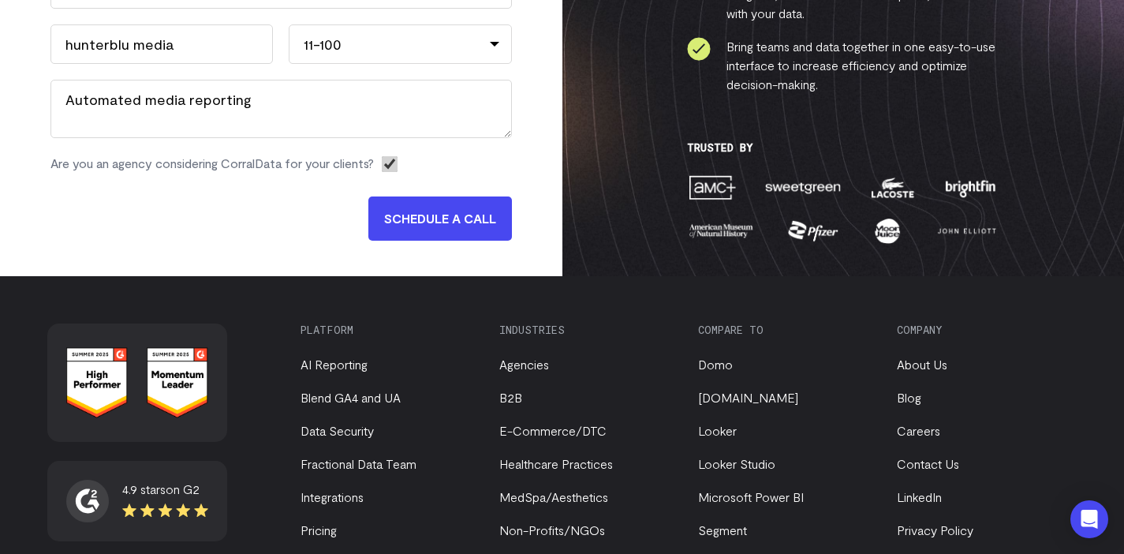
scroll to position [156, 0]
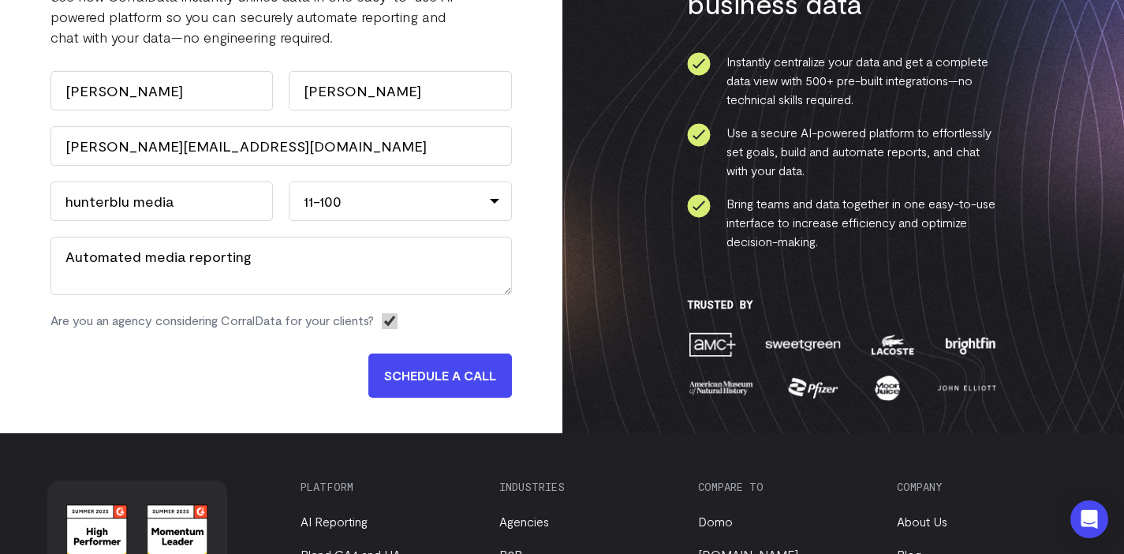
click at [387, 380] on input "SCHEDULE A CALL" at bounding box center [440, 375] width 144 height 44
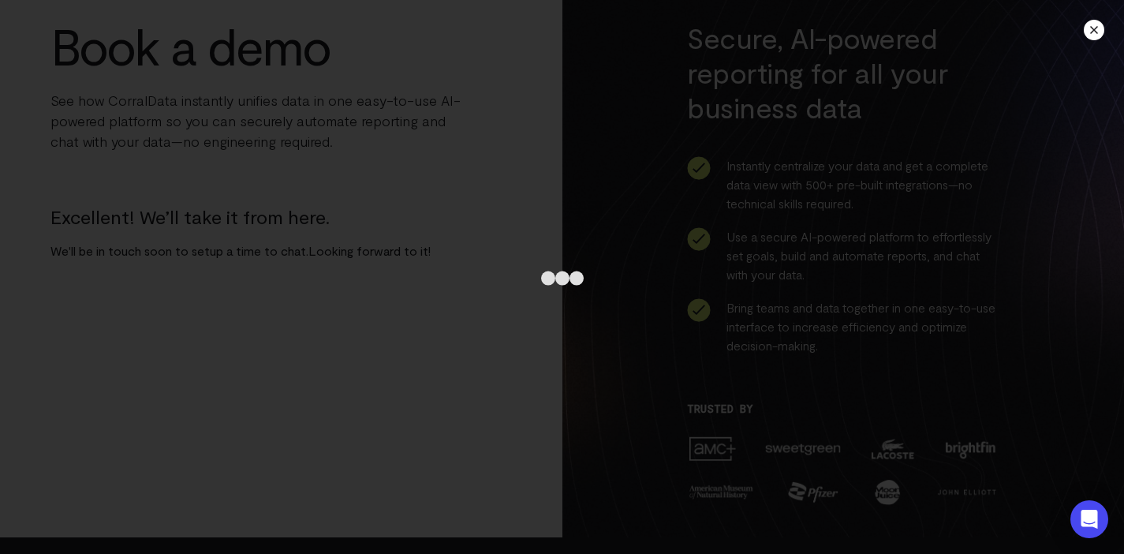
scroll to position [0, 0]
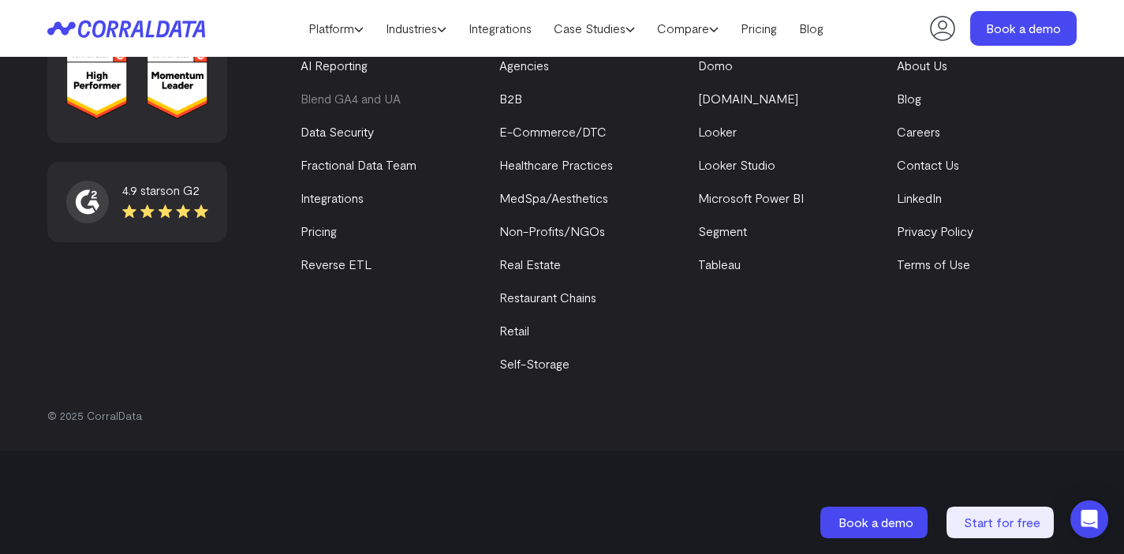
scroll to position [5506, 0]
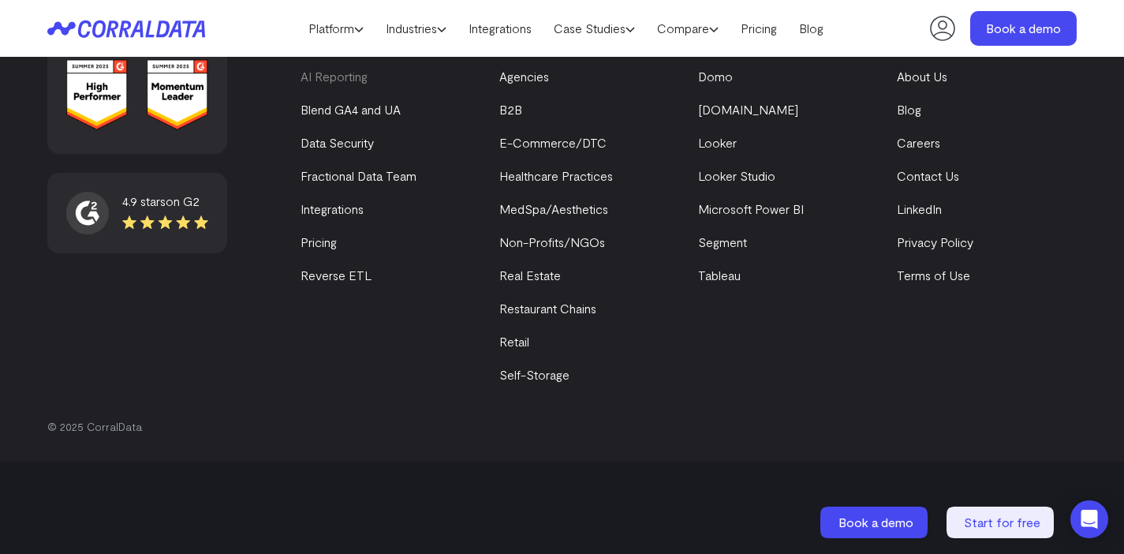
click at [355, 84] on link "AI Reporting" at bounding box center [333, 76] width 67 height 15
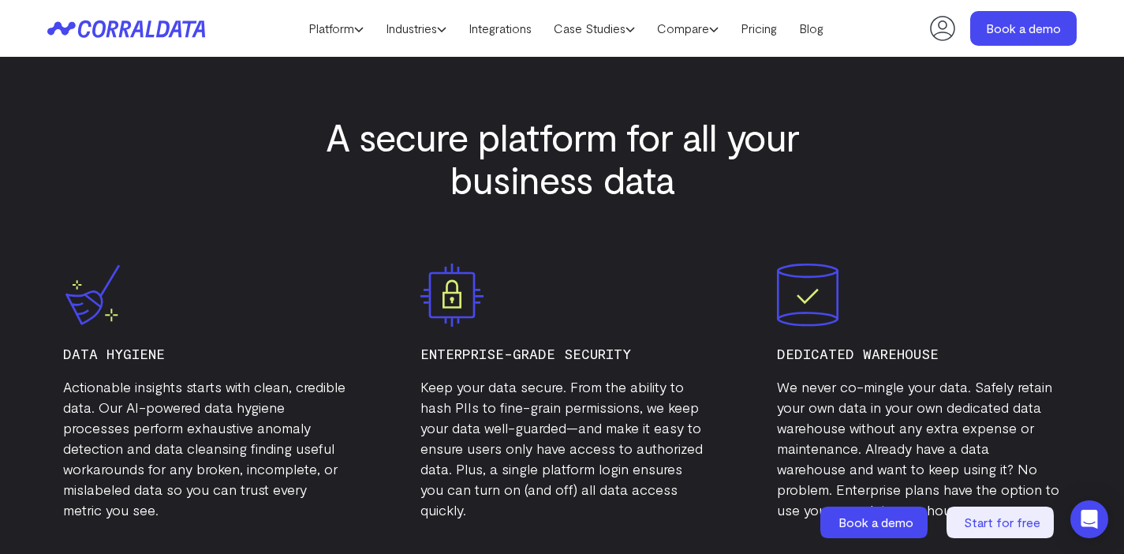
scroll to position [5346, 0]
